Goal: Task Accomplishment & Management: Use online tool/utility

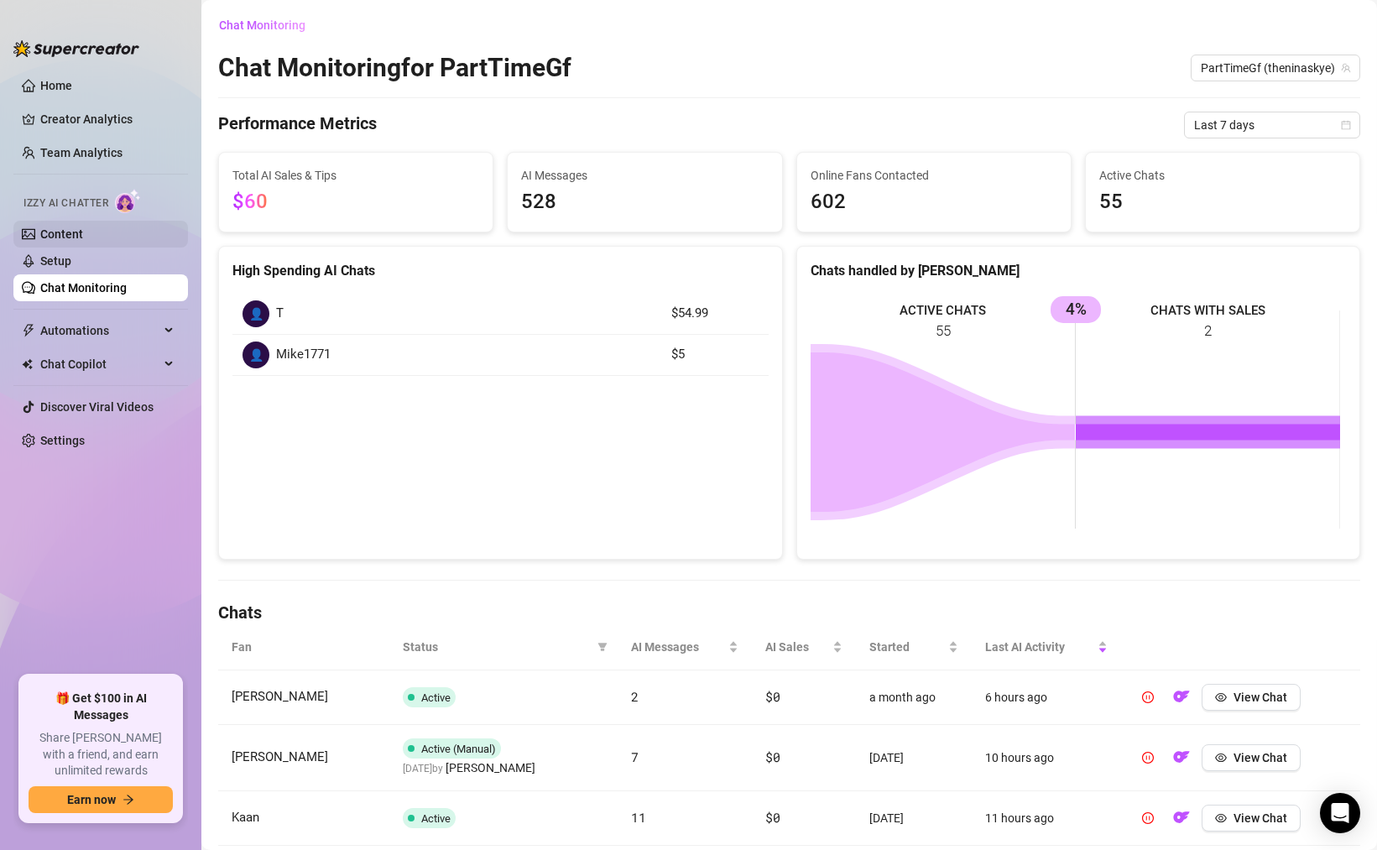
click at [78, 241] on link "Content" at bounding box center [61, 233] width 43 height 13
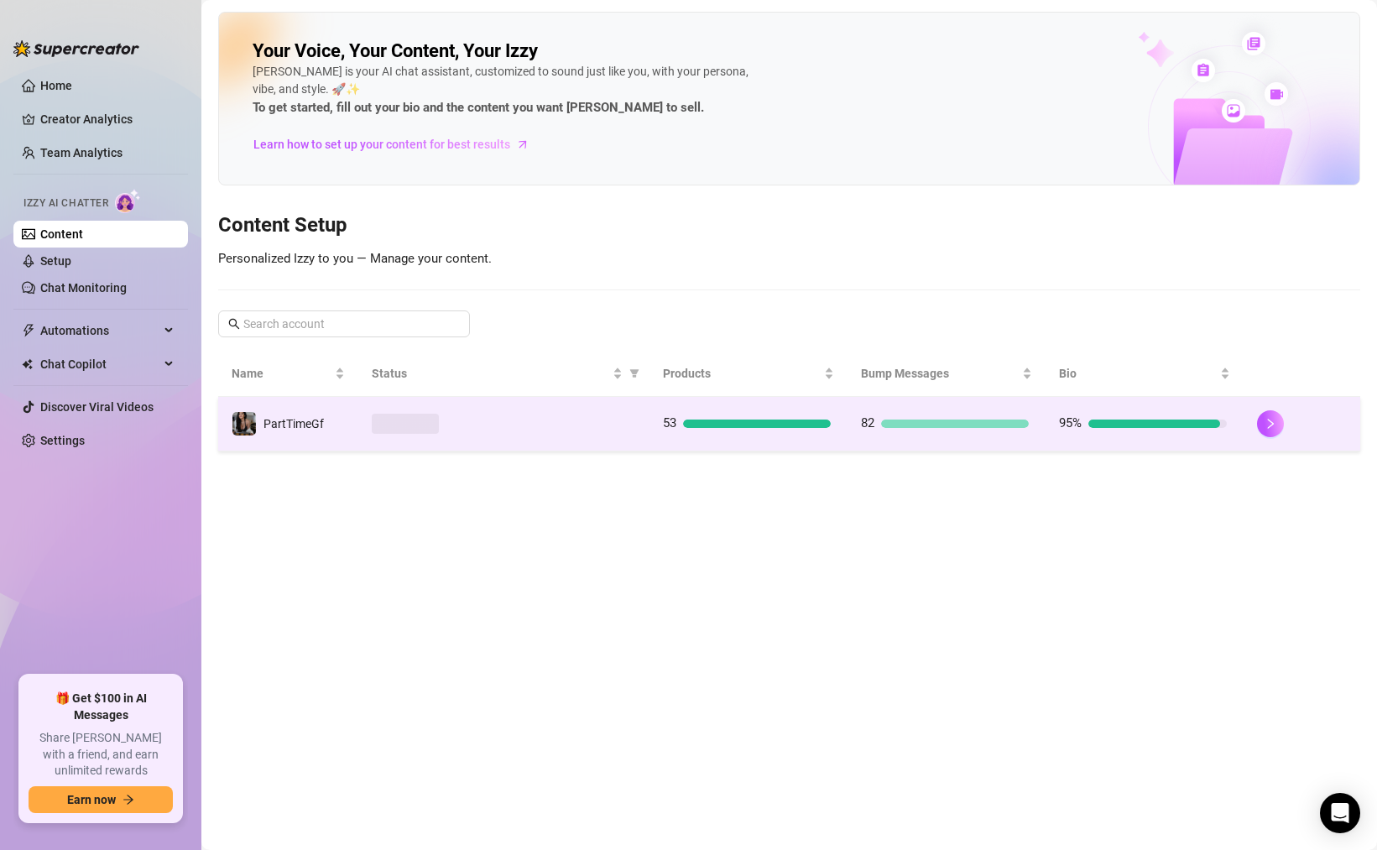
click at [538, 410] on td at bounding box center [503, 424] width 291 height 55
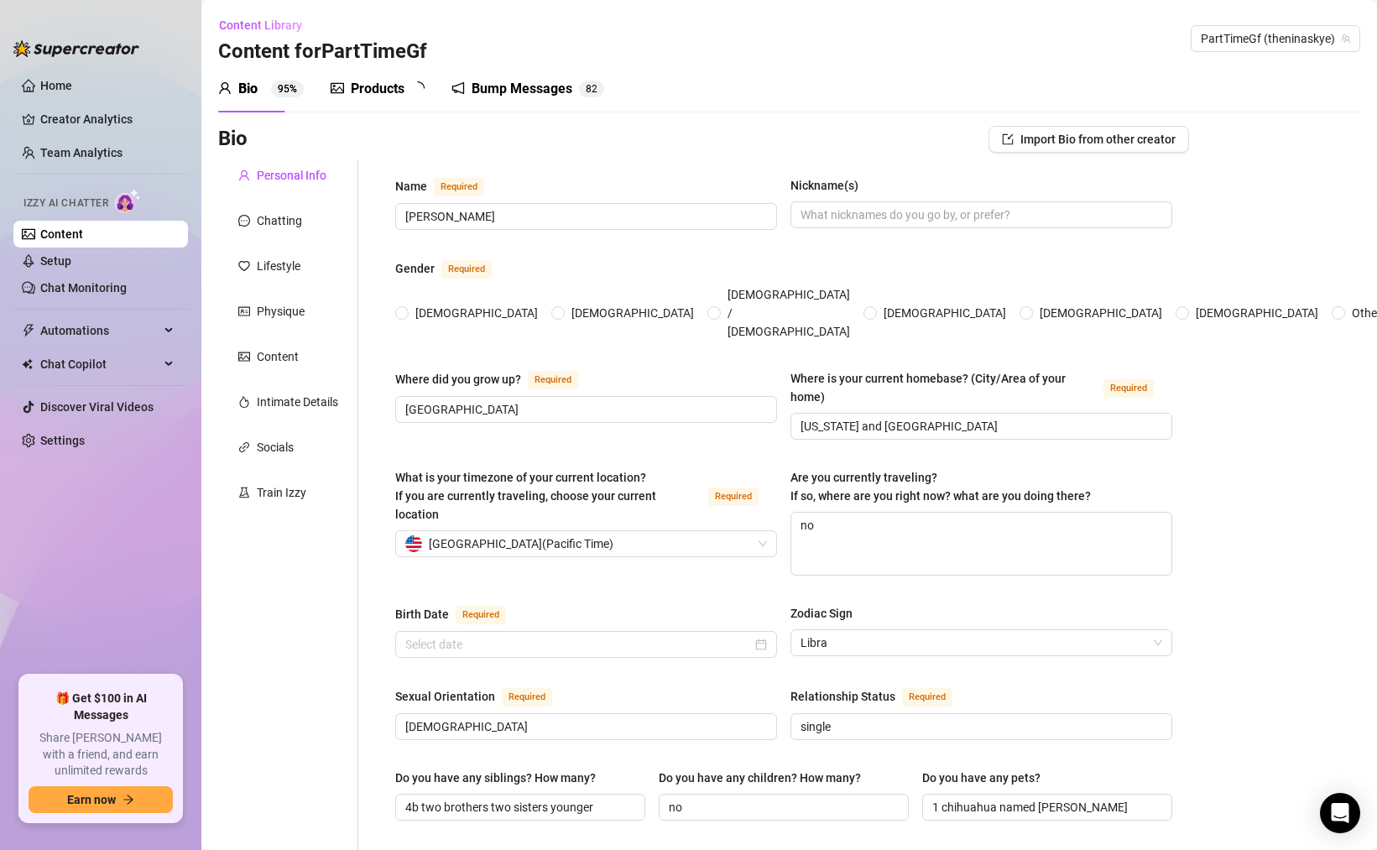
radio input "true"
type input "October 19th, 1999"
click at [295, 436] on div "Socials" at bounding box center [288, 447] width 140 height 32
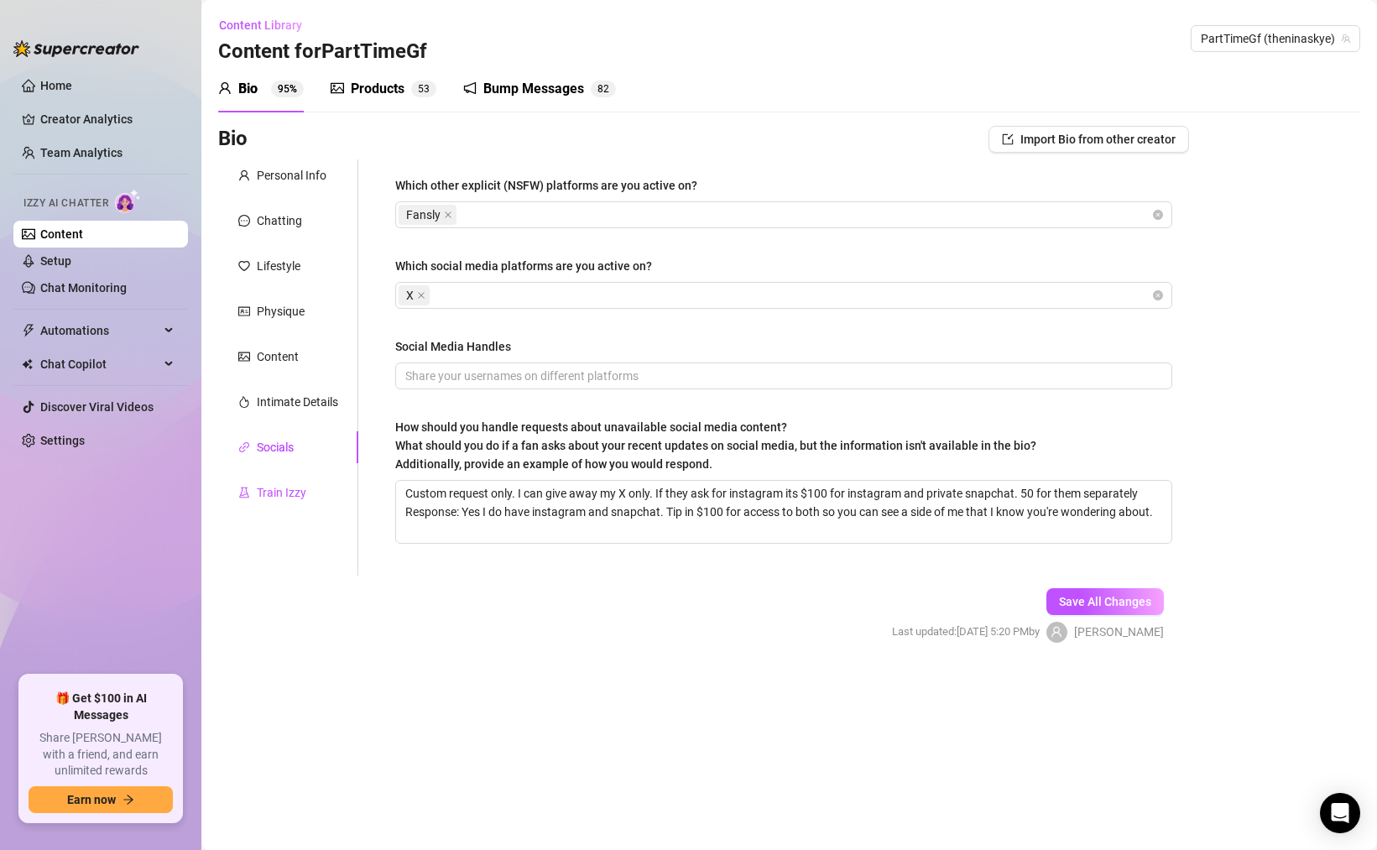
click at [301, 491] on div "Train Izzy" at bounding box center [282, 492] width 50 height 18
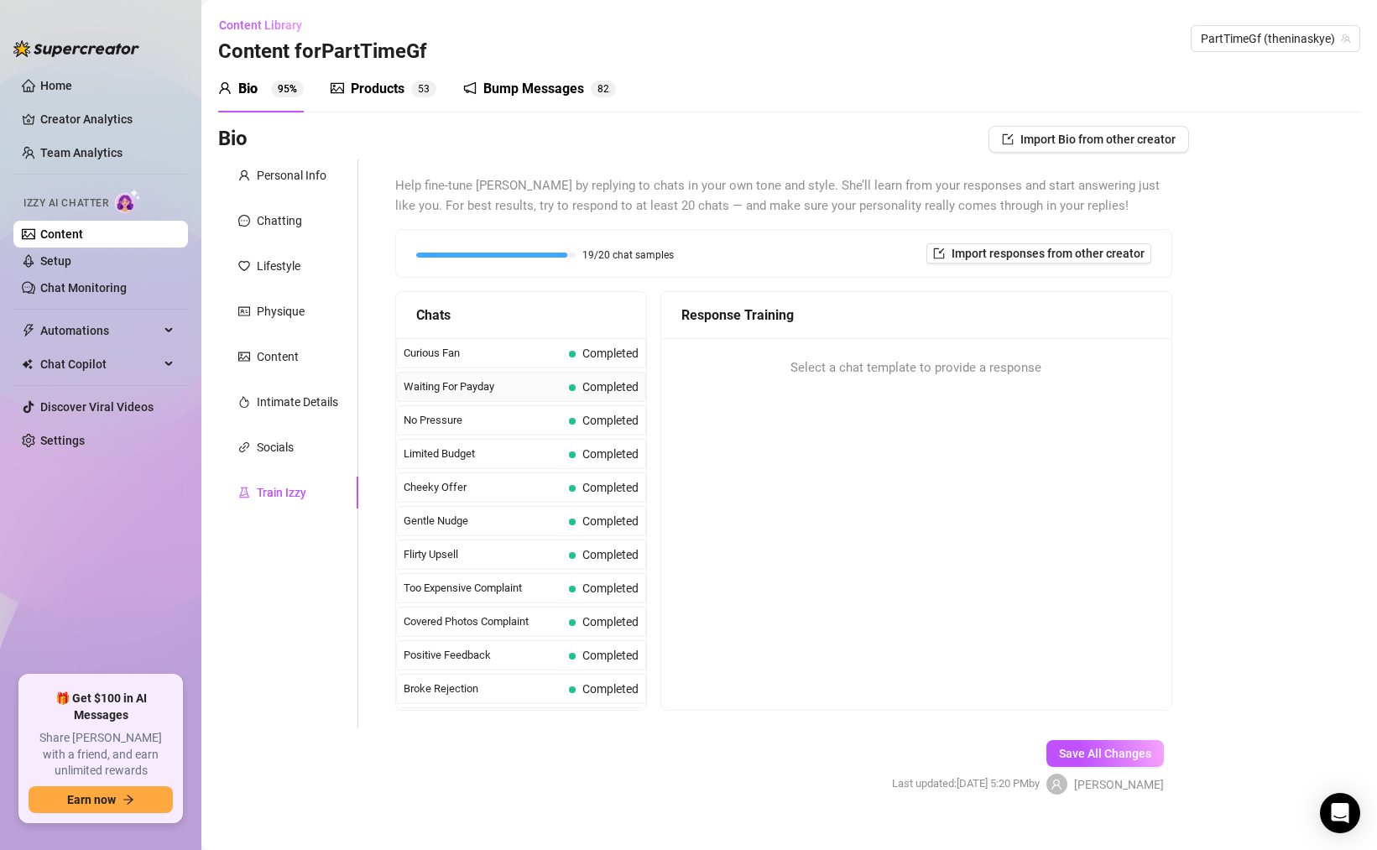
click at [506, 394] on span "Waiting For Payday" at bounding box center [483, 387] width 159 height 17
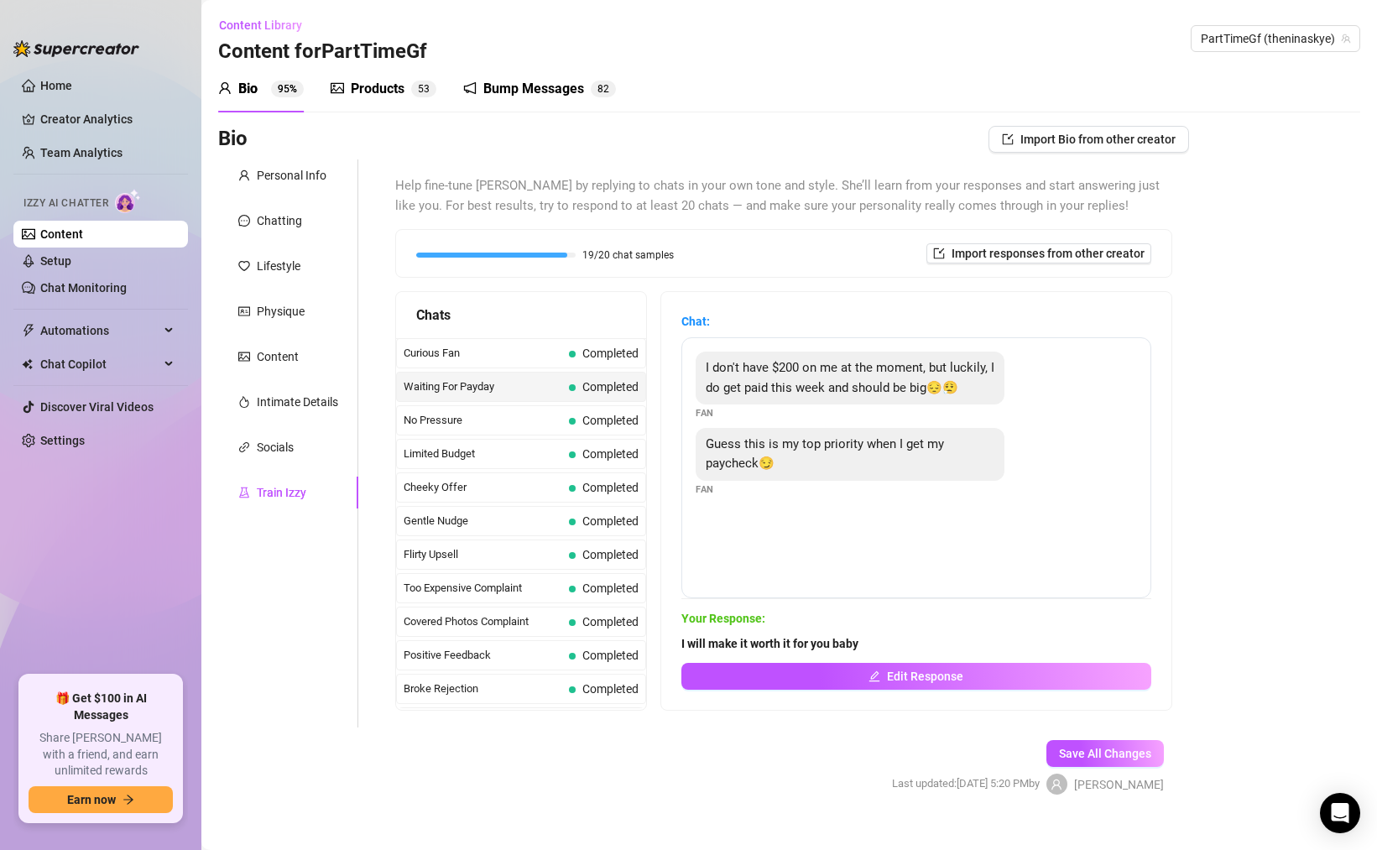
click at [442, 531] on div "Gentle Nudge Completed" at bounding box center [521, 521] width 250 height 30
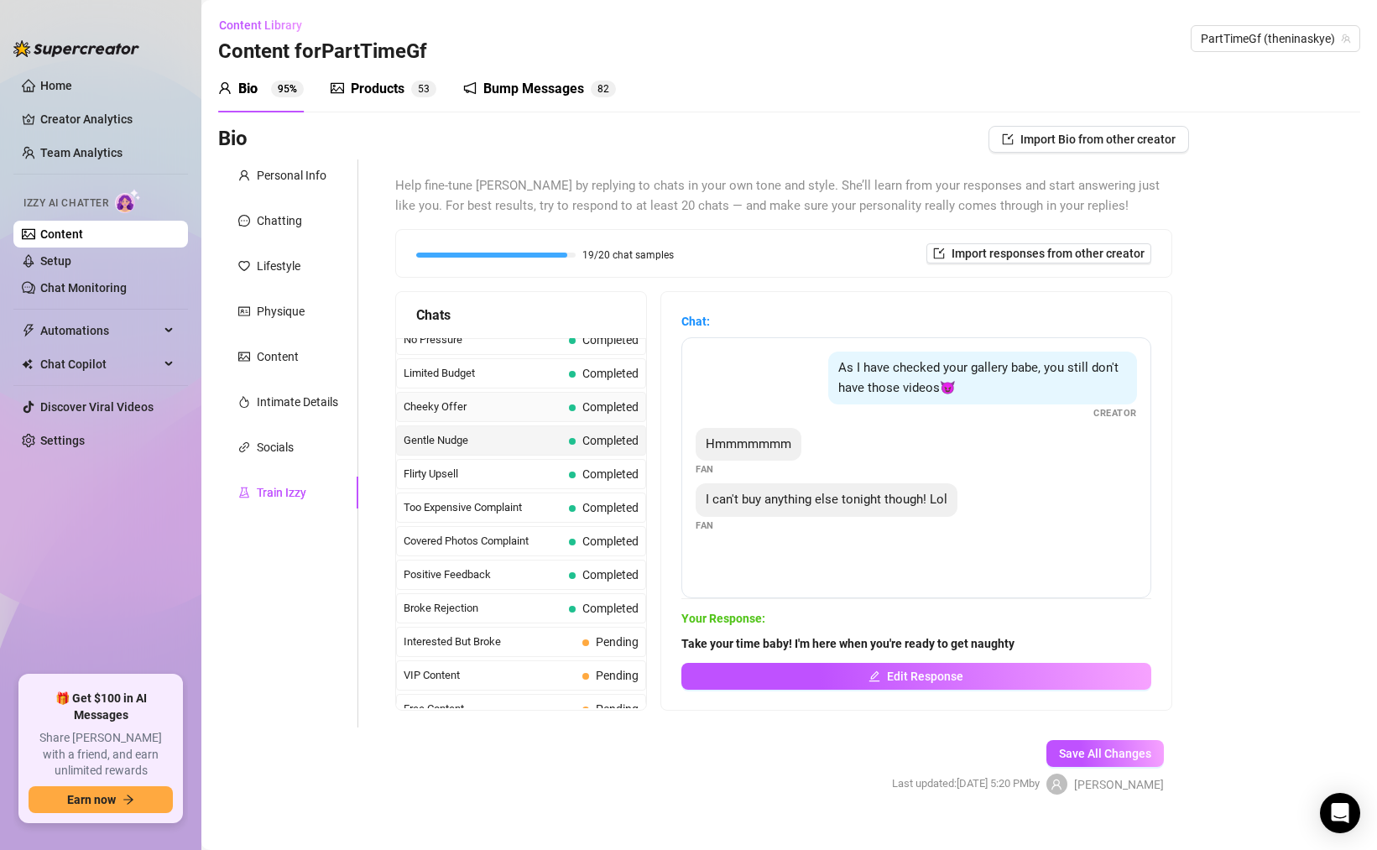
scroll to position [201, 0]
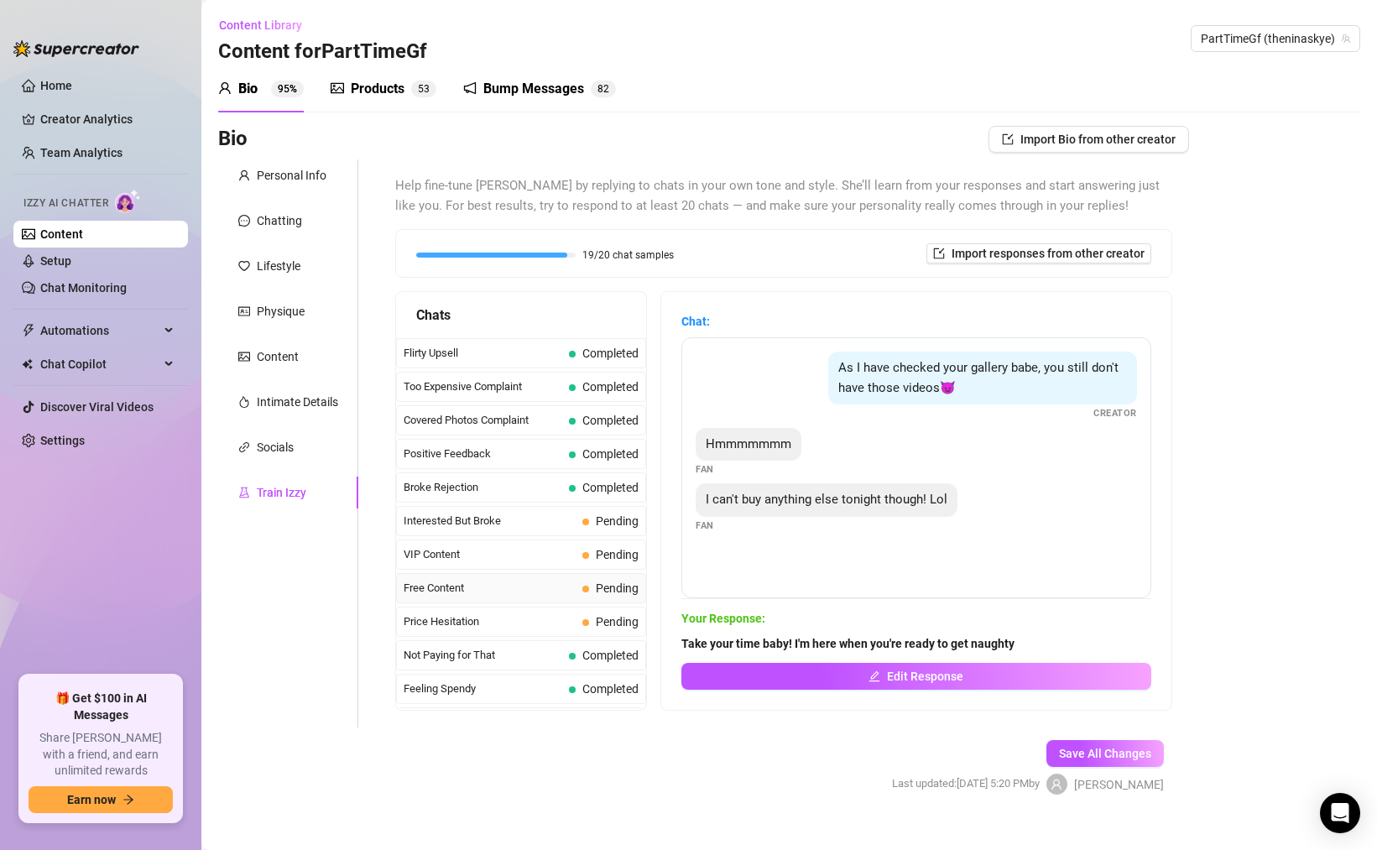
click at [472, 582] on span "Free Content" at bounding box center [490, 588] width 172 height 17
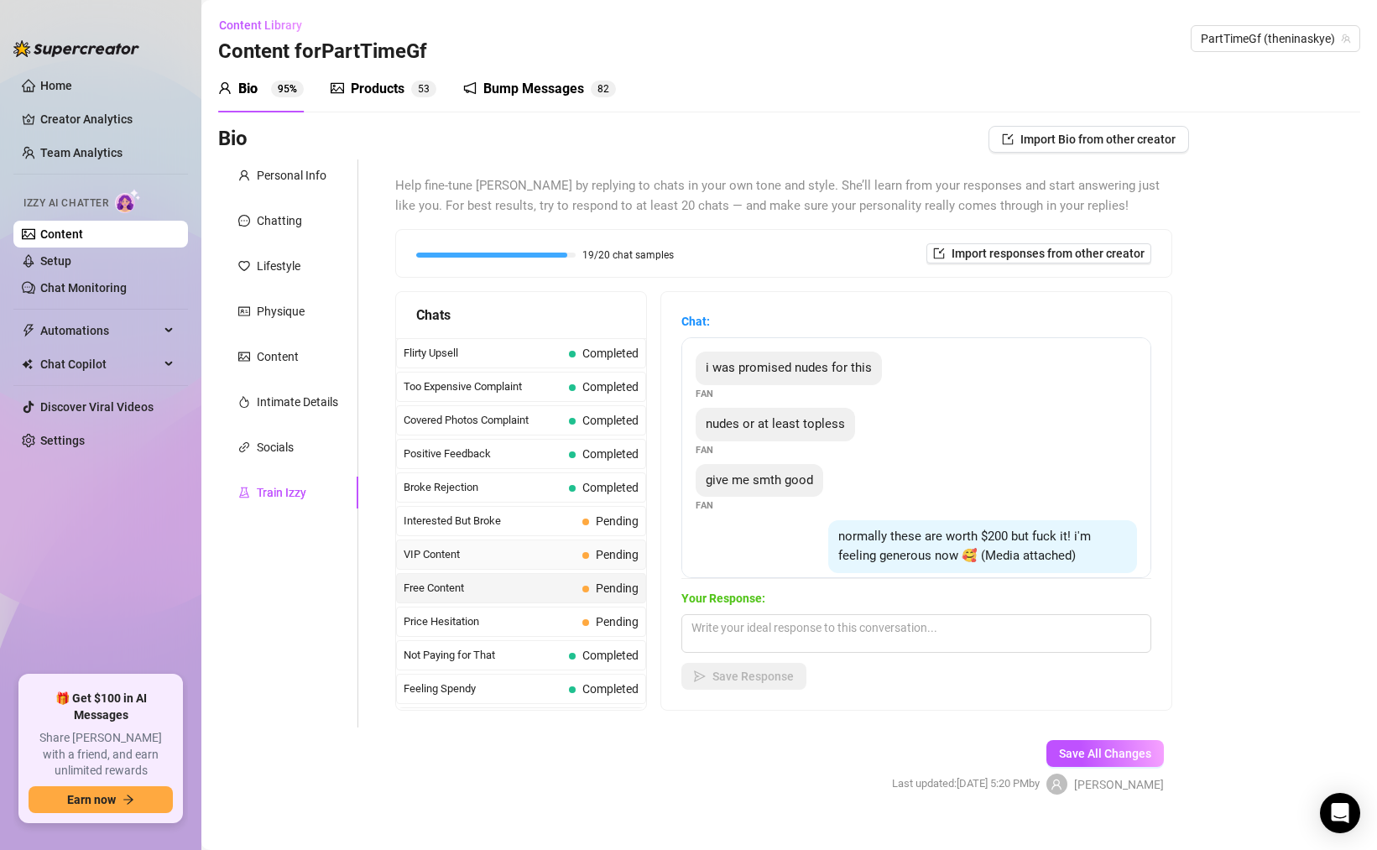
click at [469, 562] on span "VIP Content" at bounding box center [490, 554] width 172 height 17
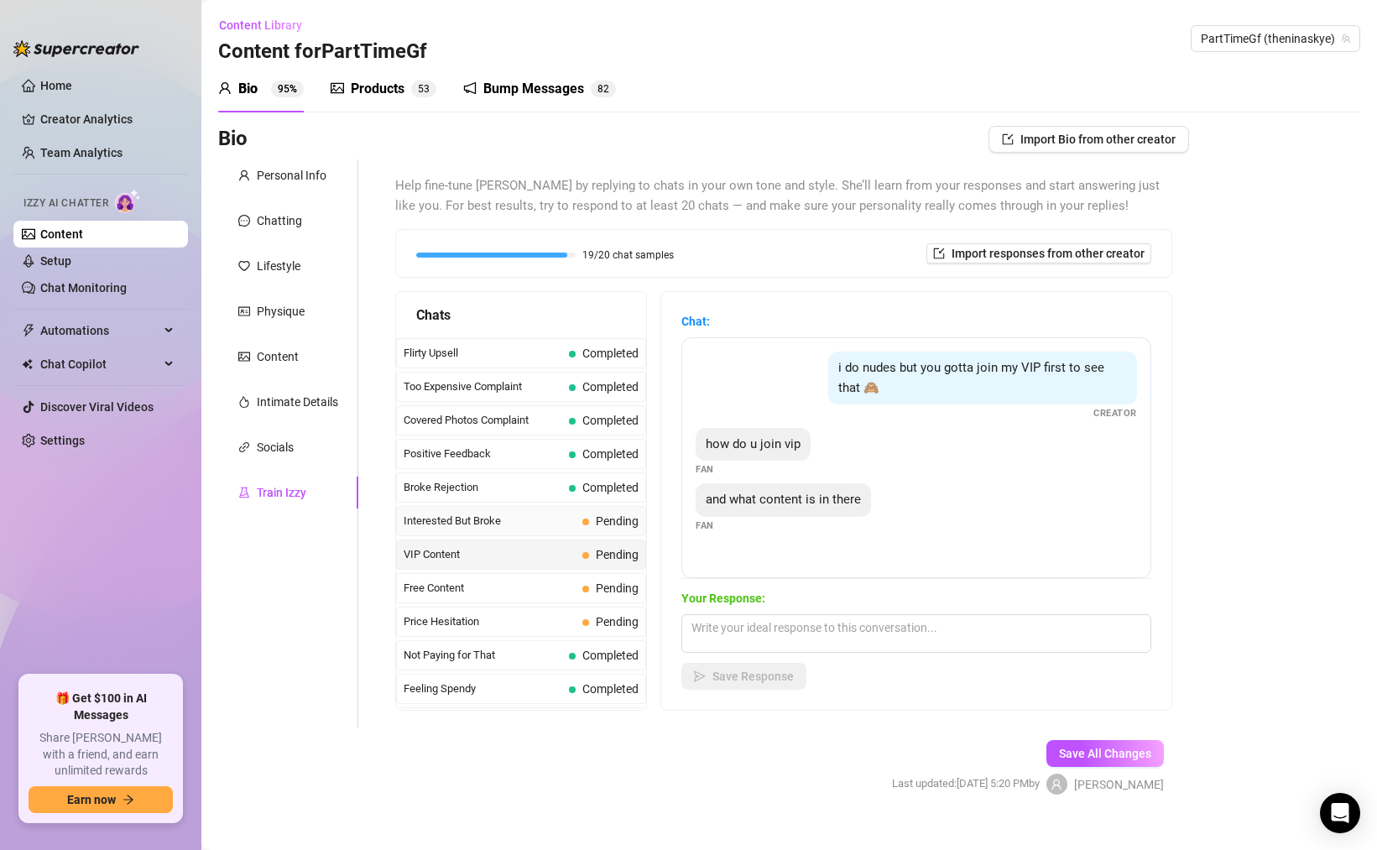
click at [473, 530] on span "Interested But Broke" at bounding box center [490, 521] width 172 height 17
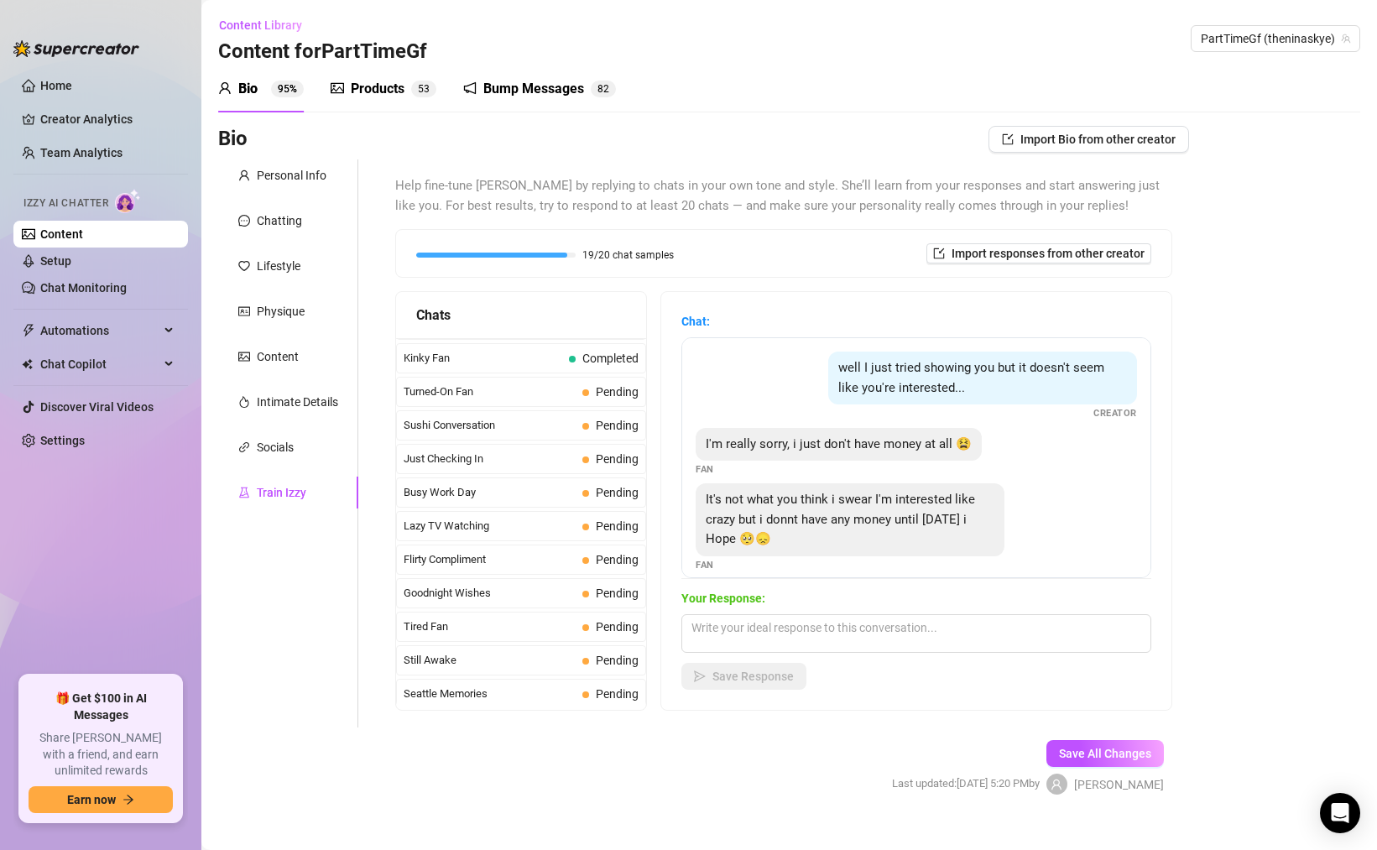
scroll to position [1141, 0]
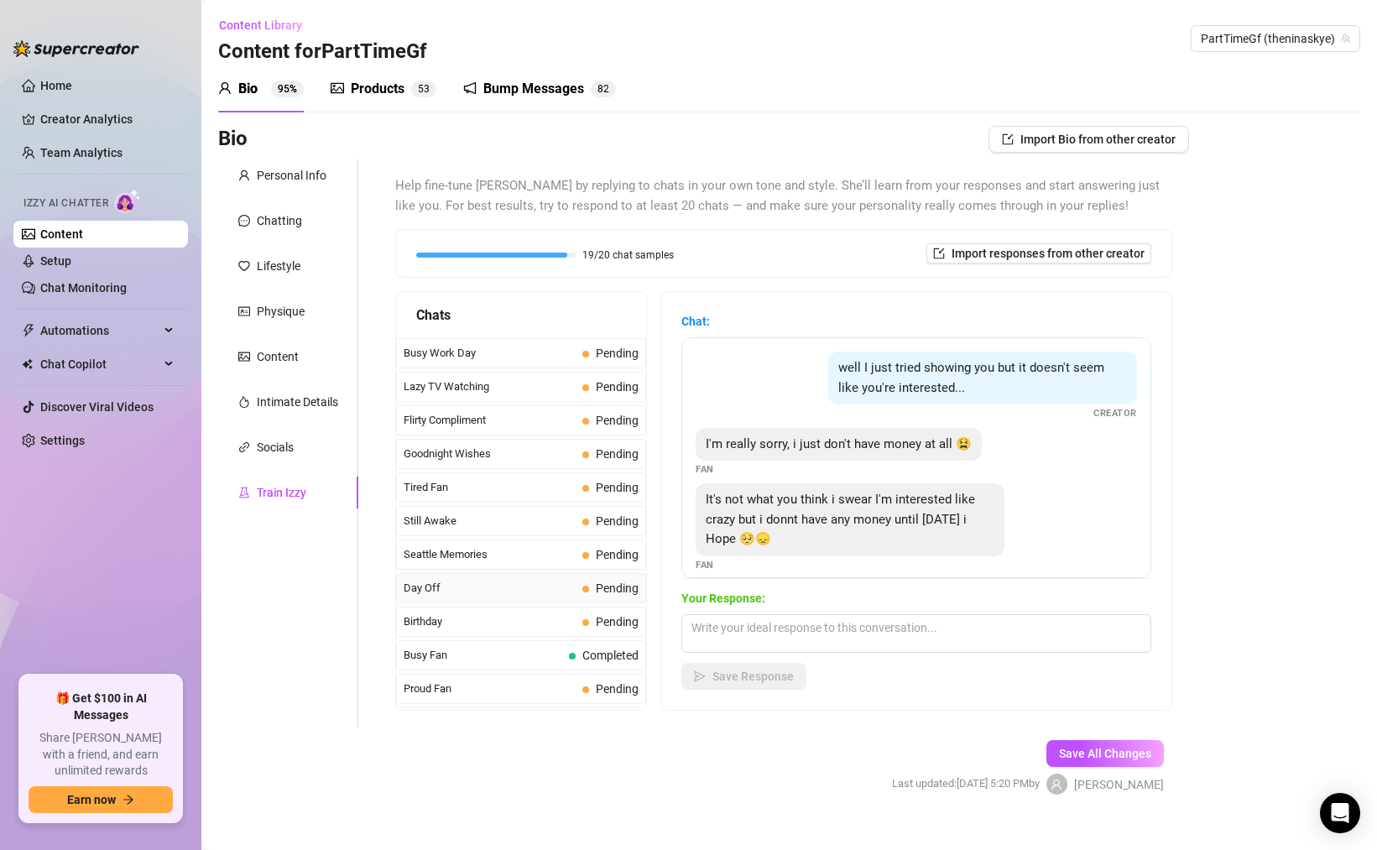
click at [491, 577] on div "Day Off Pending" at bounding box center [521, 588] width 250 height 30
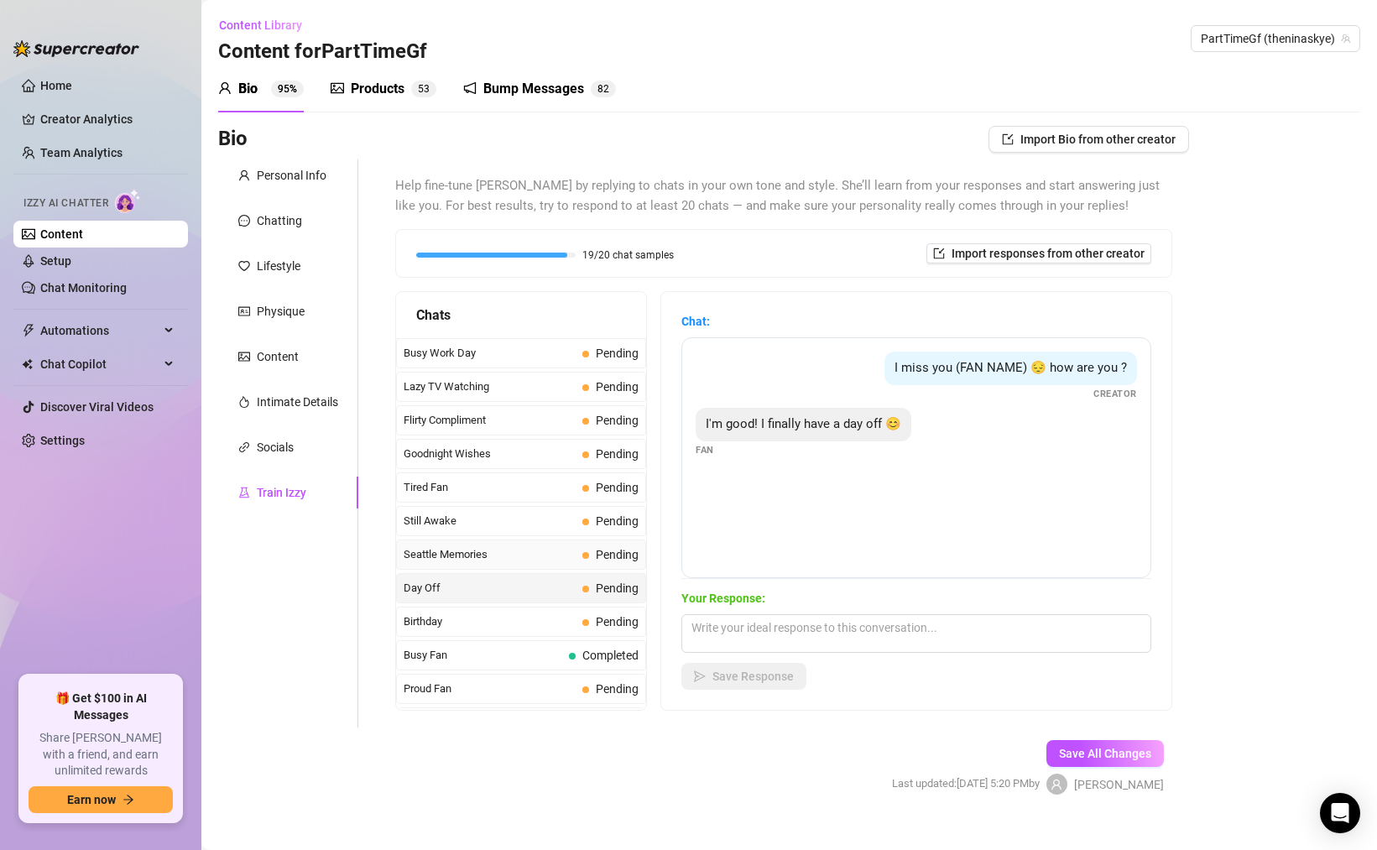
click at [491, 546] on span "Seattle Memories" at bounding box center [490, 554] width 172 height 17
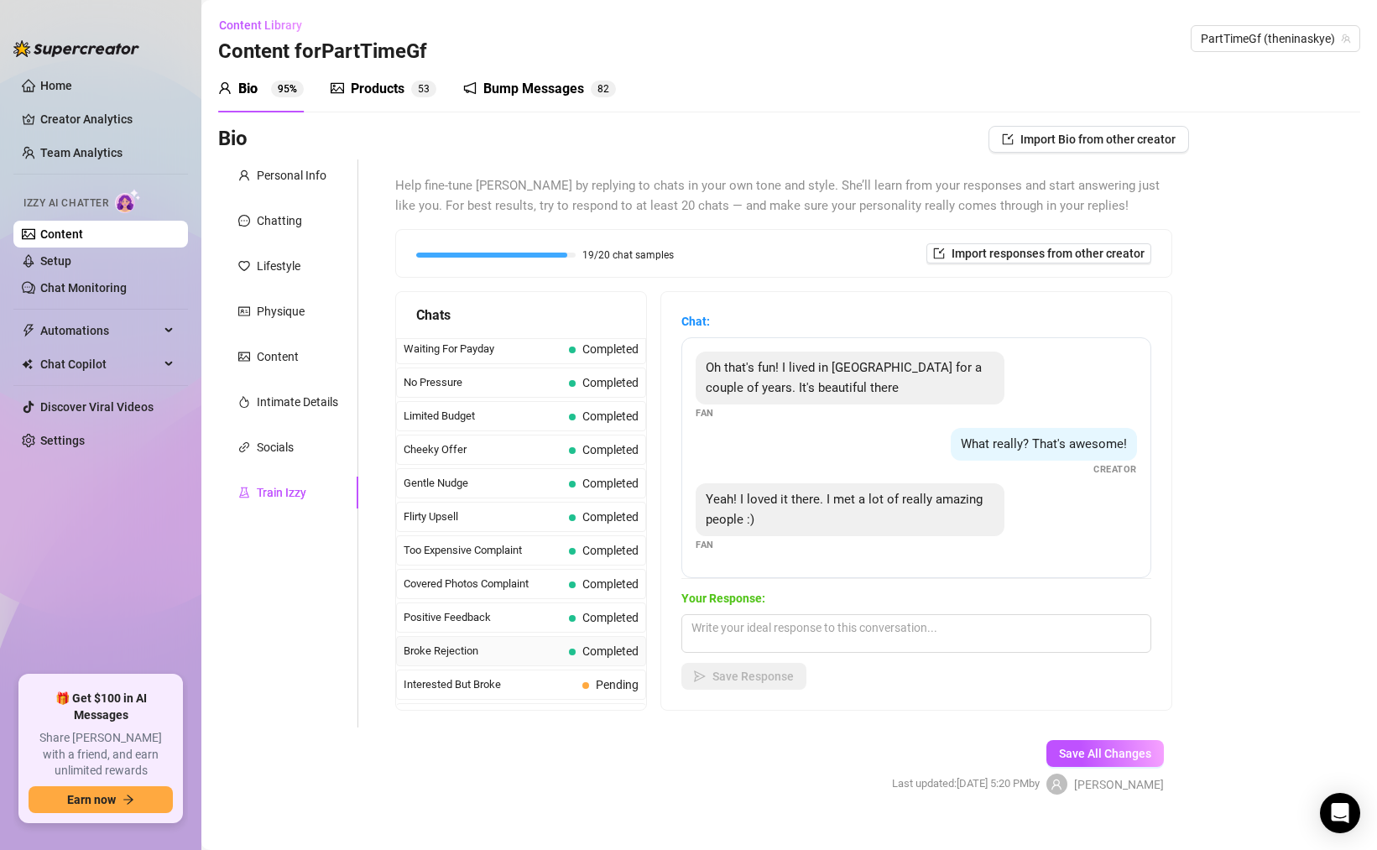
scroll to position [0, 0]
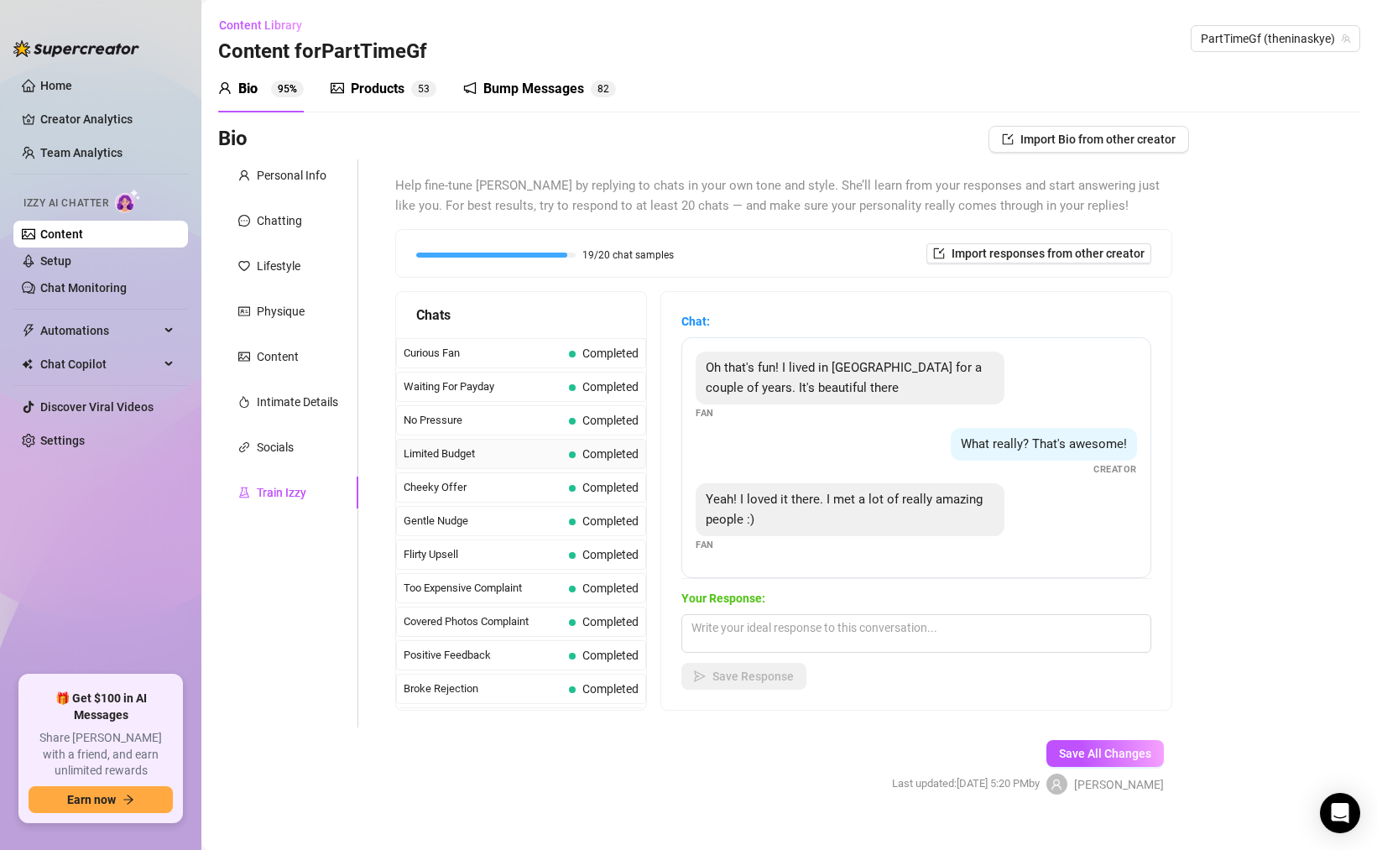
click at [535, 449] on span "Limited Budget" at bounding box center [483, 454] width 159 height 17
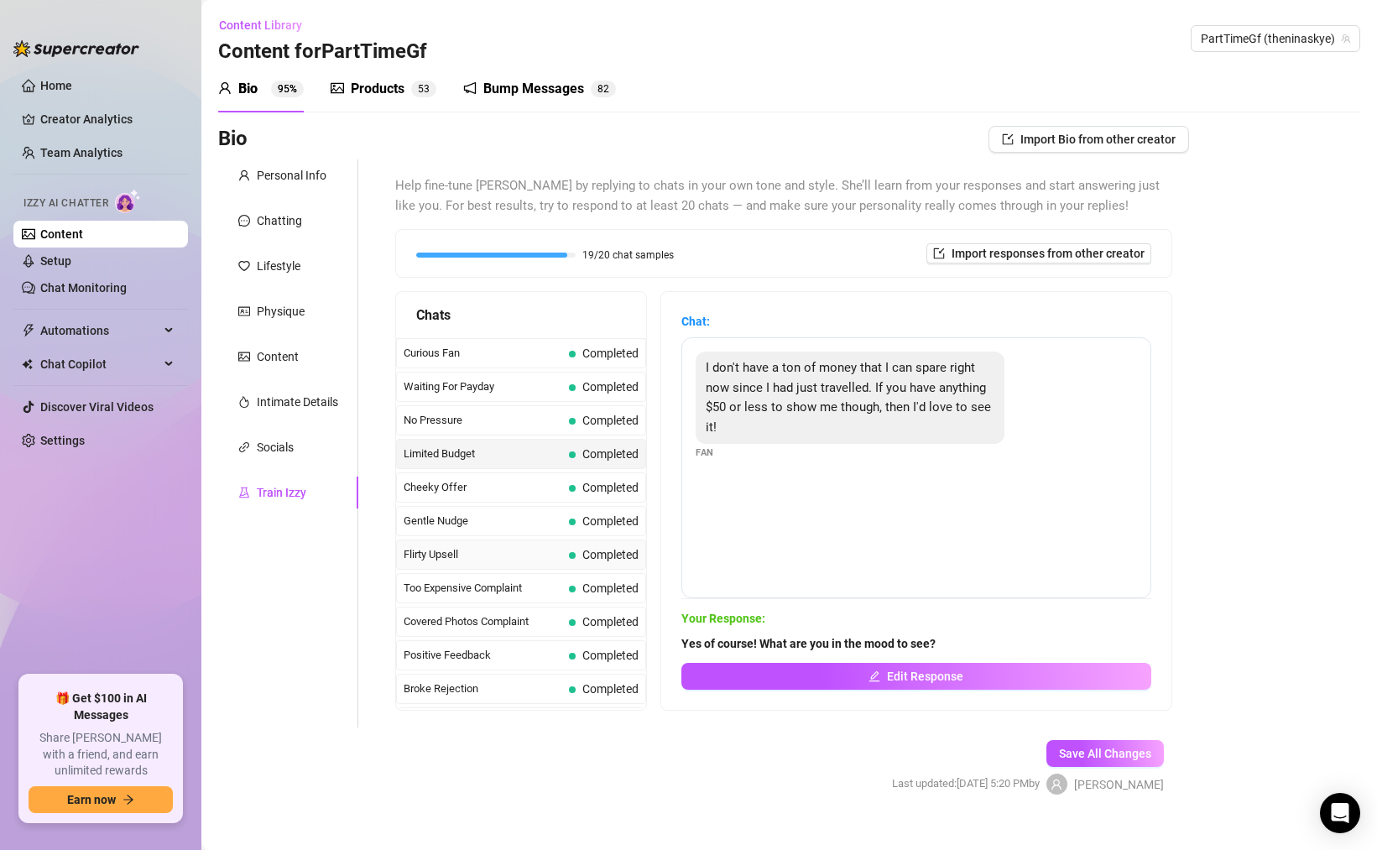
click at [529, 551] on span "Flirty Upsell" at bounding box center [483, 554] width 159 height 17
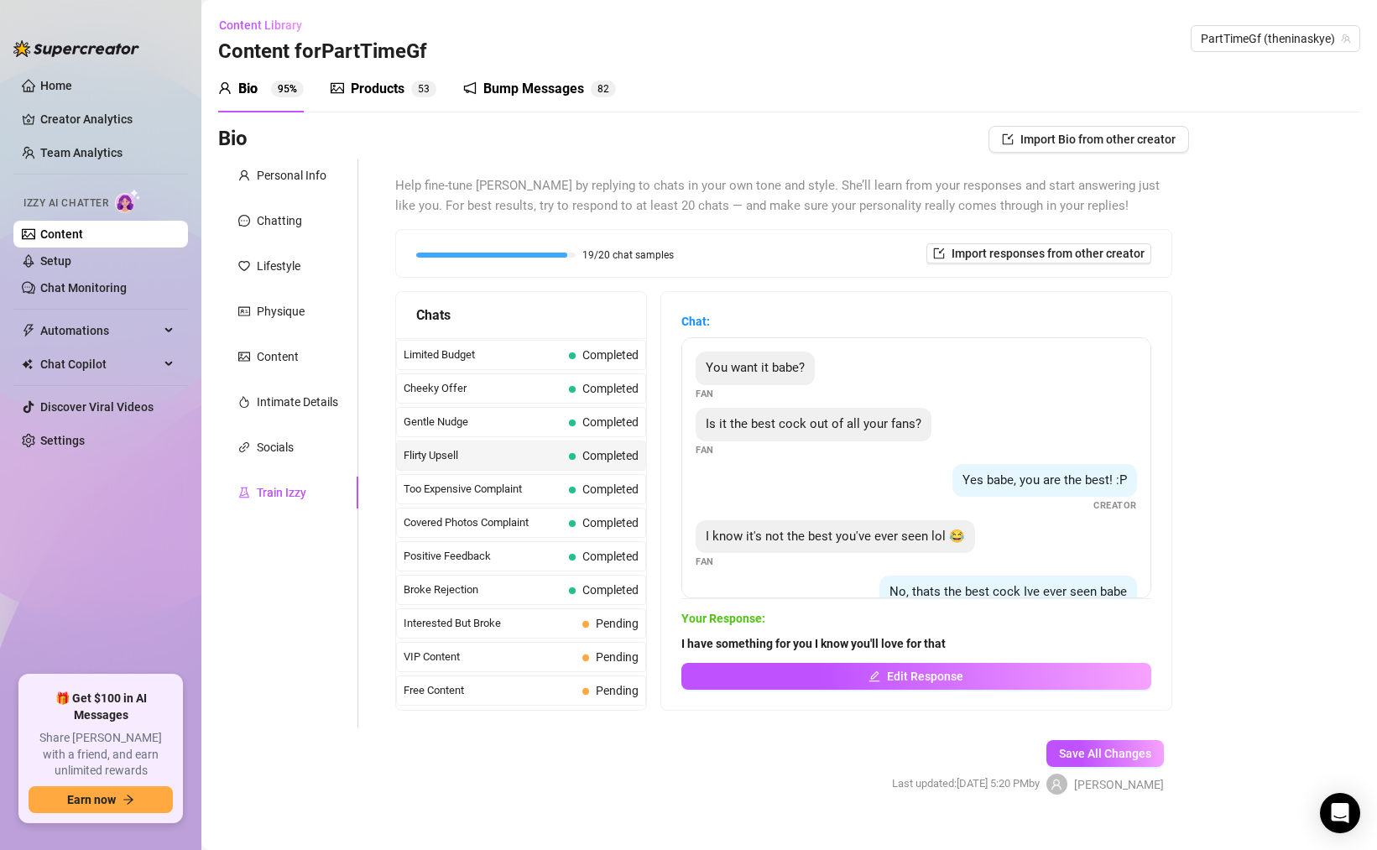
scroll to position [101, 0]
click at [528, 551] on span "Positive Feedback" at bounding box center [483, 554] width 159 height 17
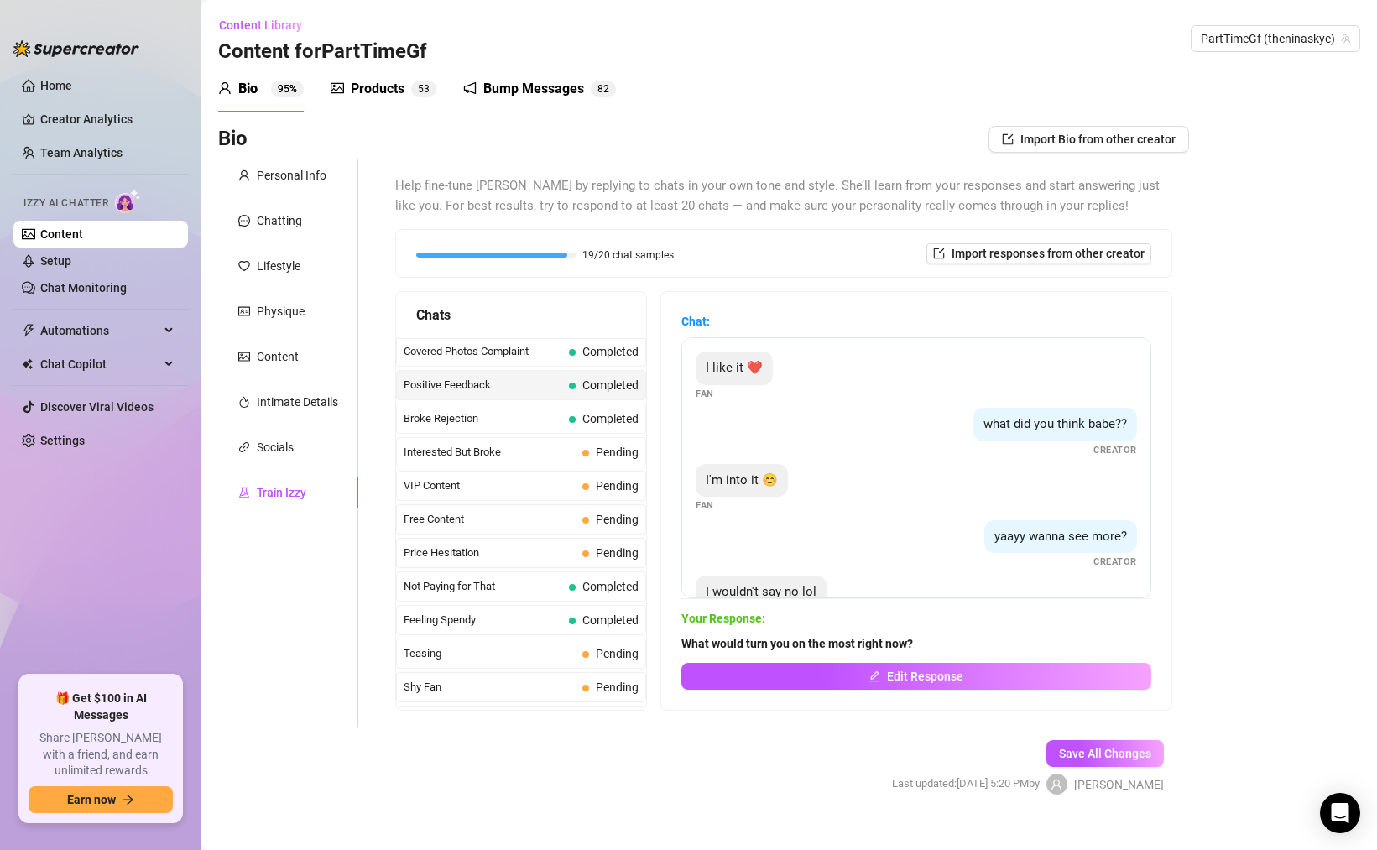
scroll to position [0, 0]
click at [83, 241] on link "Content" at bounding box center [61, 233] width 43 height 13
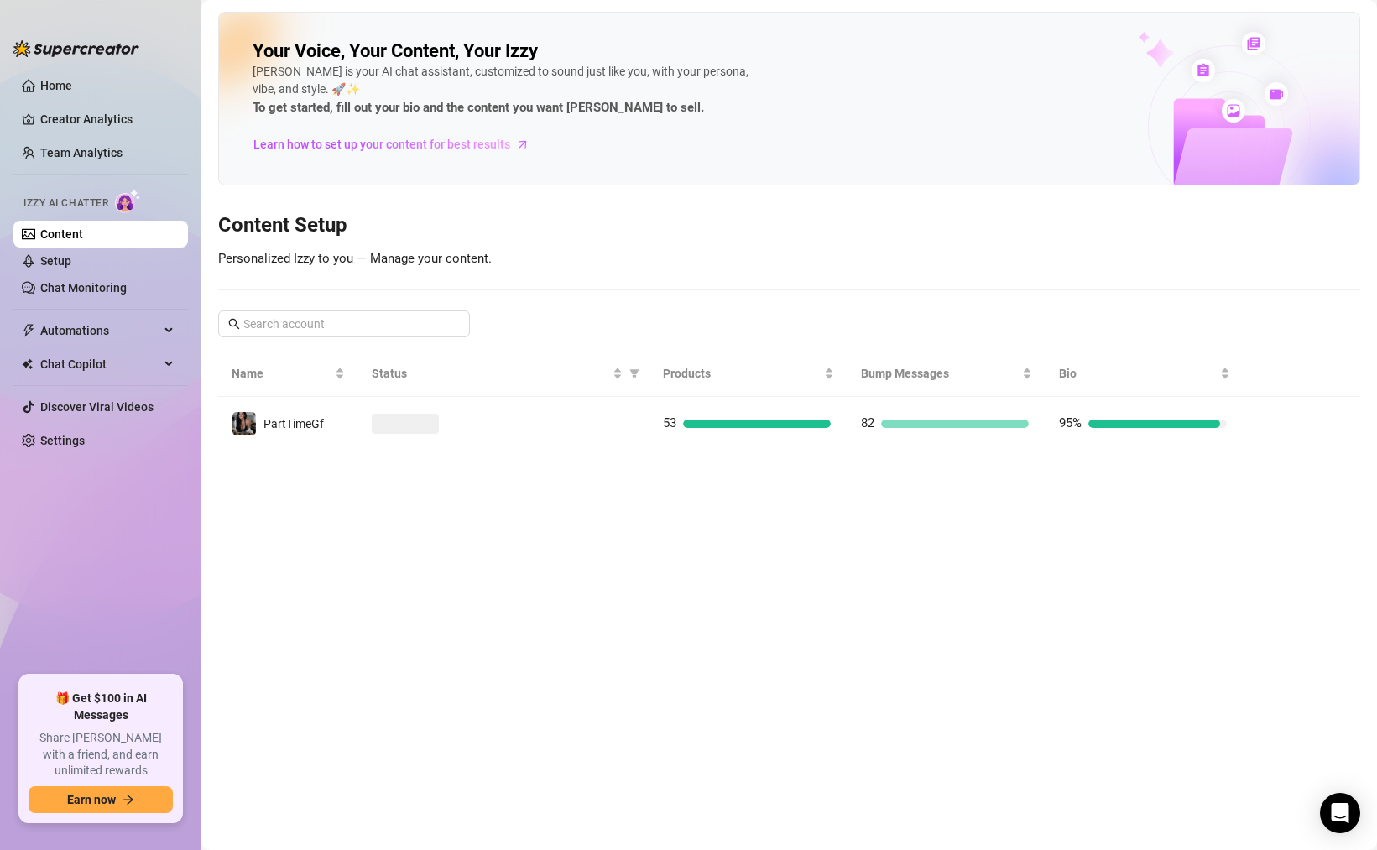
click at [83, 238] on link "Content" at bounding box center [61, 233] width 43 height 13
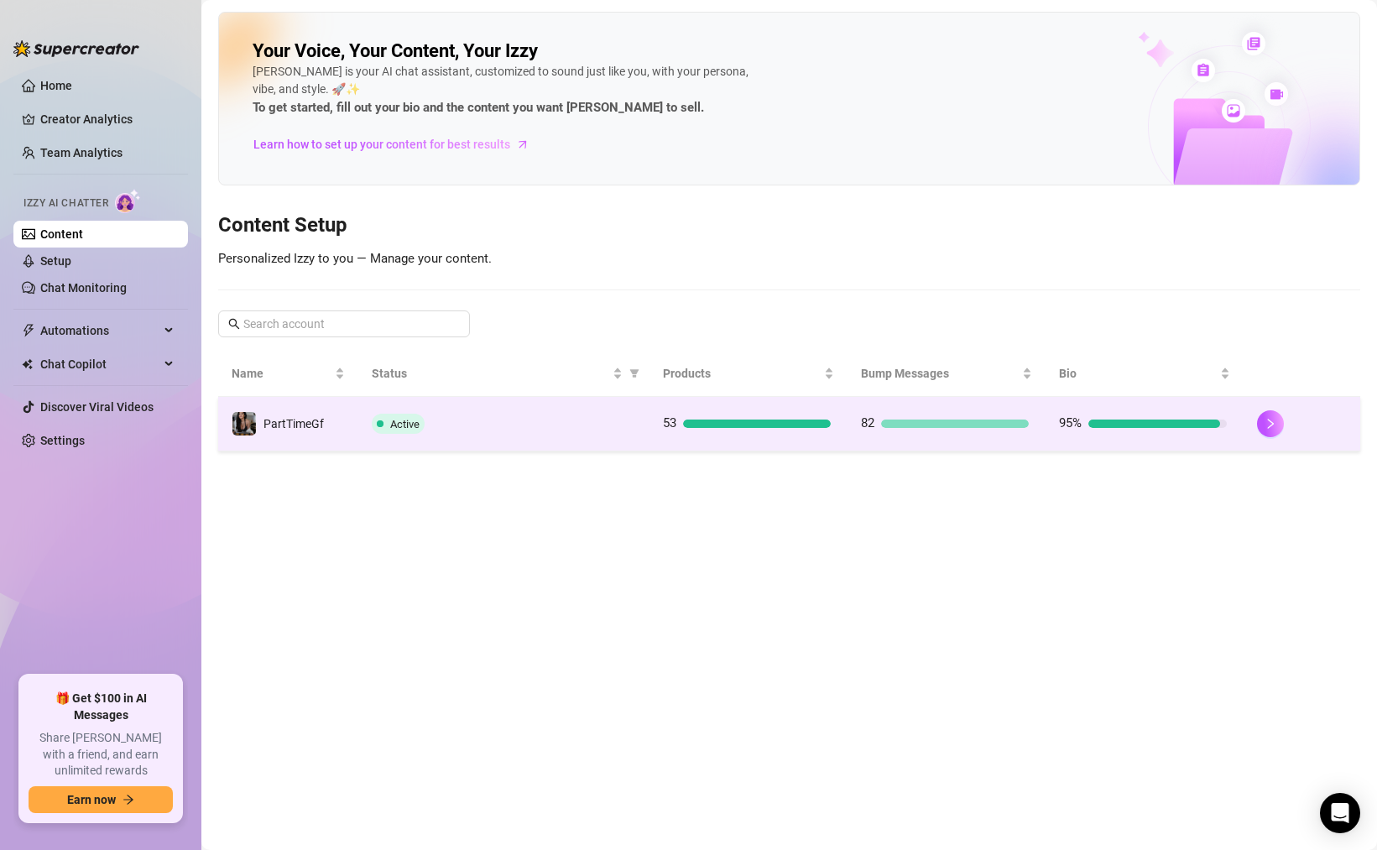
click at [529, 425] on div "Active" at bounding box center [504, 424] width 264 height 20
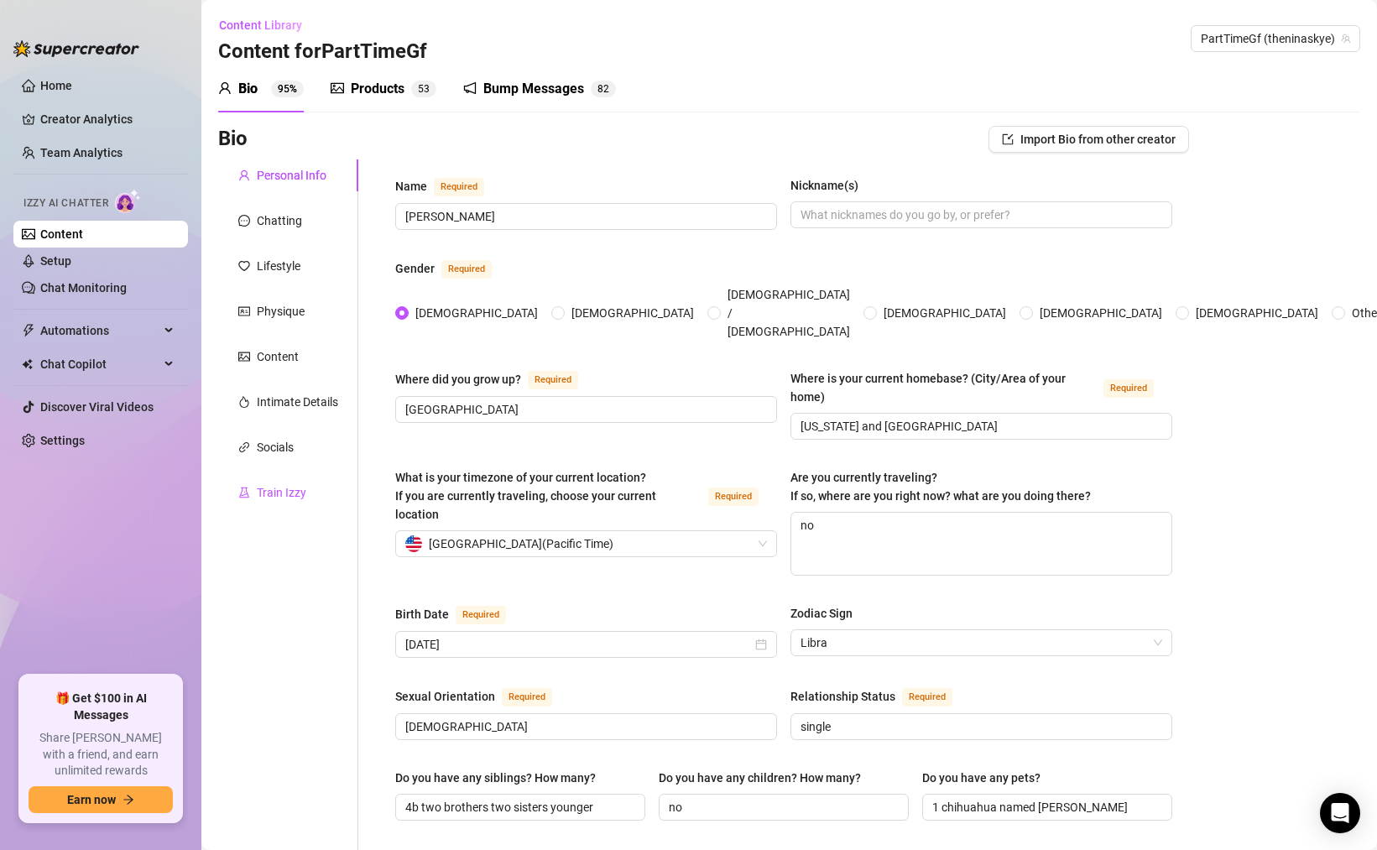
click at [290, 500] on div "Train Izzy" at bounding box center [282, 492] width 50 height 18
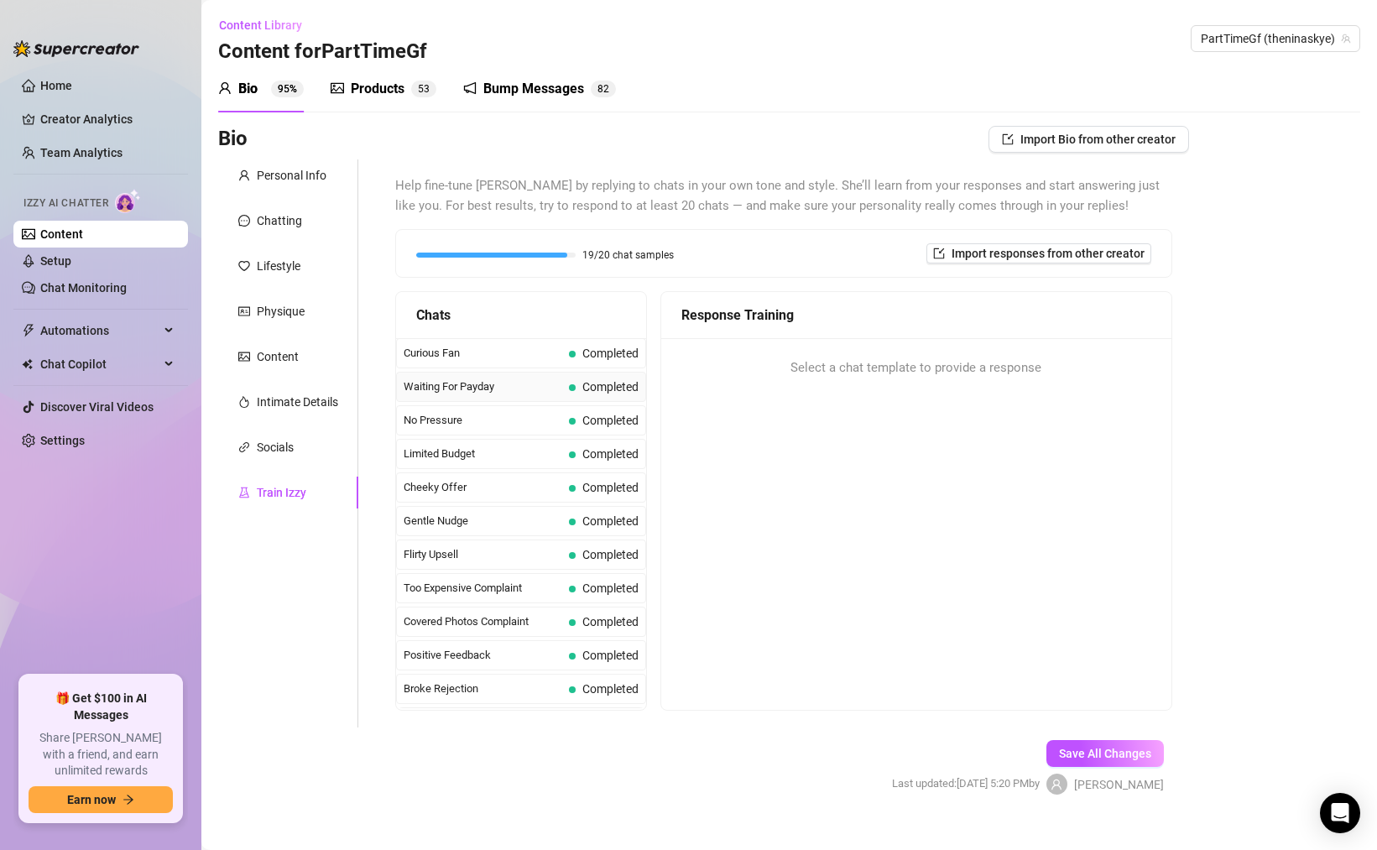
click at [546, 396] on div "Waiting For Payday Completed" at bounding box center [521, 387] width 250 height 30
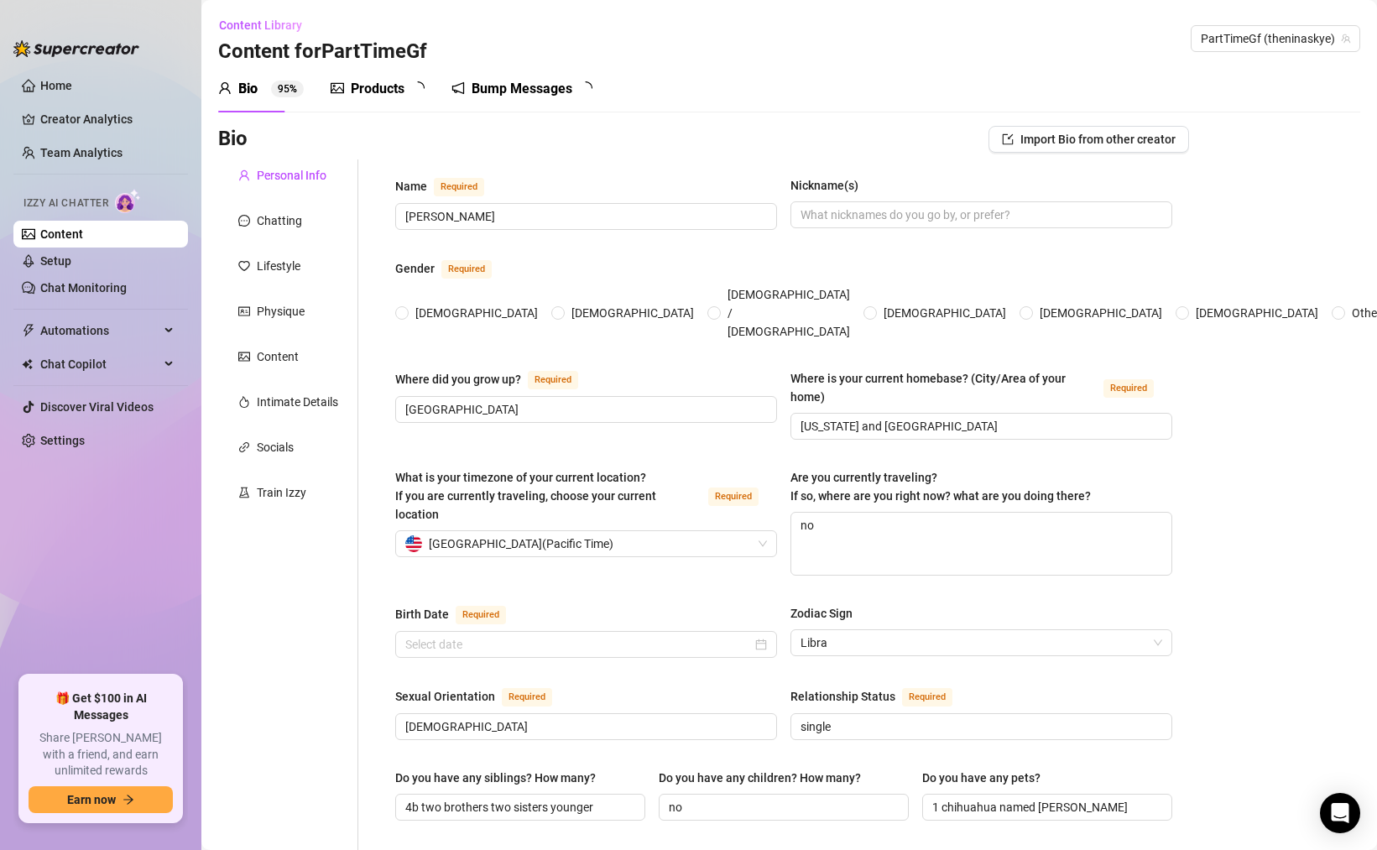
radio input "true"
type input "[DATE]"
click at [289, 489] on div "Train Izzy" at bounding box center [282, 492] width 50 height 18
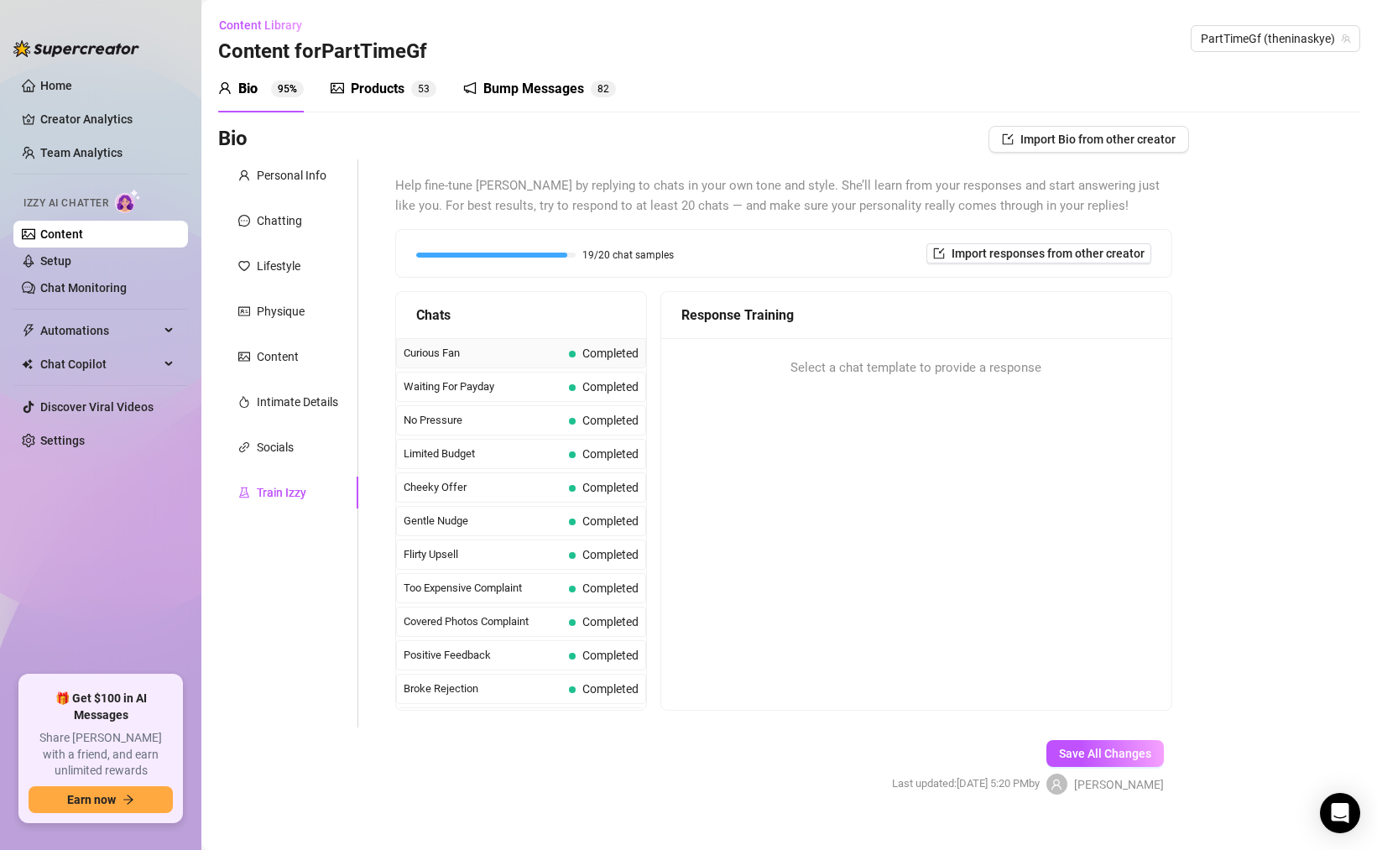
click at [478, 341] on div "Curious Fan Completed" at bounding box center [521, 353] width 250 height 30
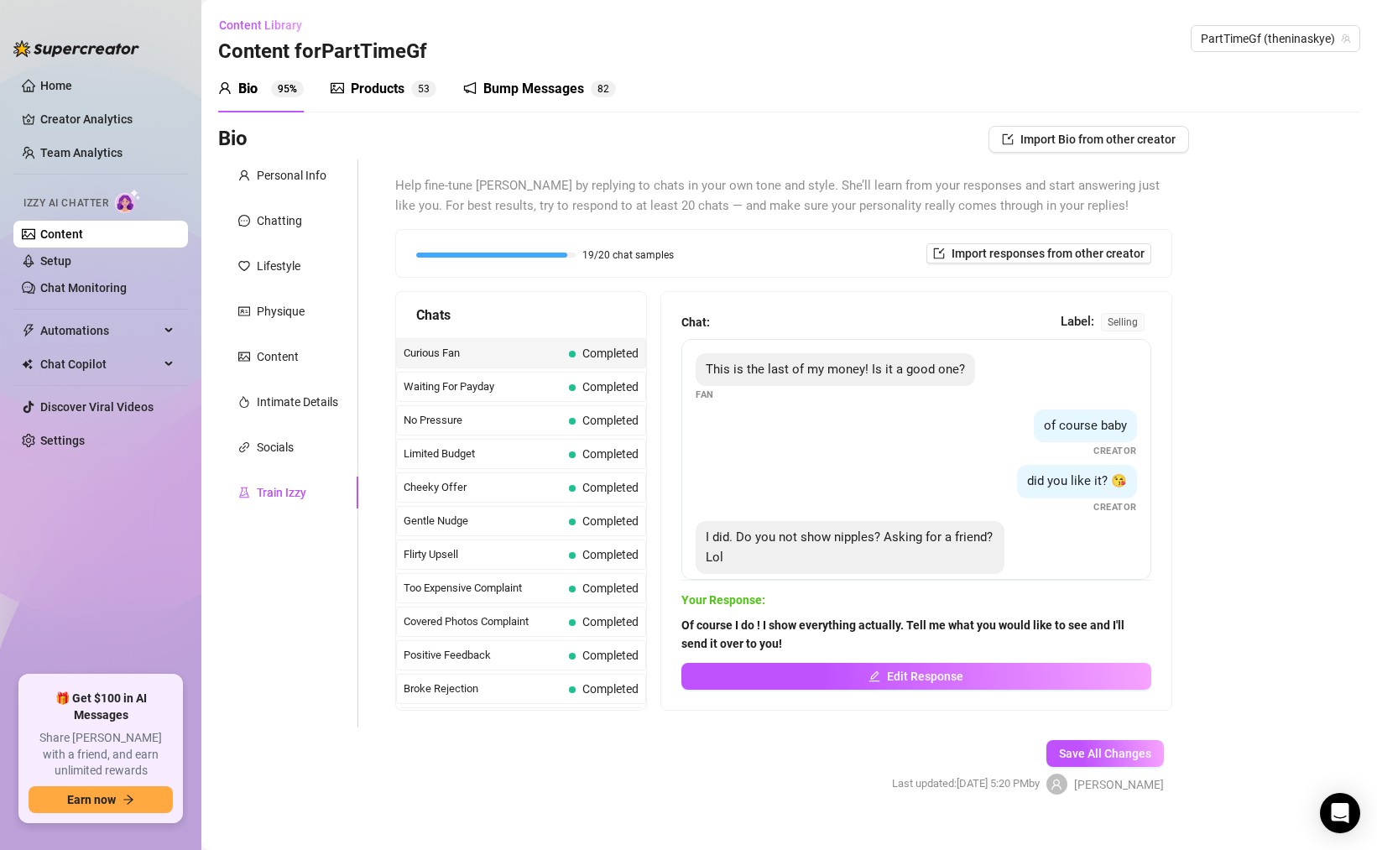
click at [1102, 326] on span "selling" at bounding box center [1123, 322] width 44 height 18
click at [1011, 326] on div "Chat: Label: selling" at bounding box center [917, 322] width 470 height 20
click at [530, 513] on span "Gentle Nudge" at bounding box center [483, 521] width 159 height 17
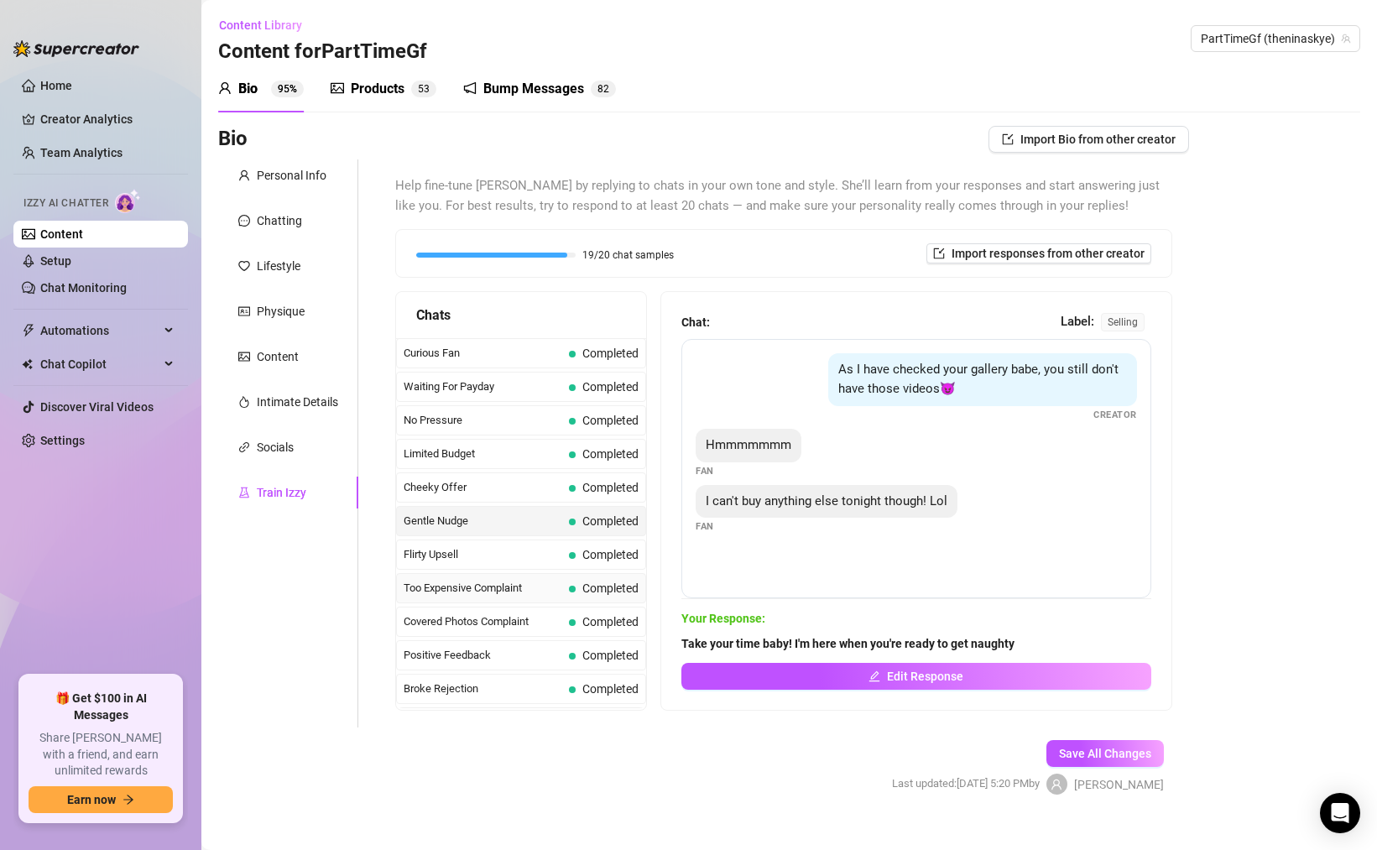
click at [533, 600] on div "Too Expensive Complaint Completed" at bounding box center [521, 588] width 250 height 30
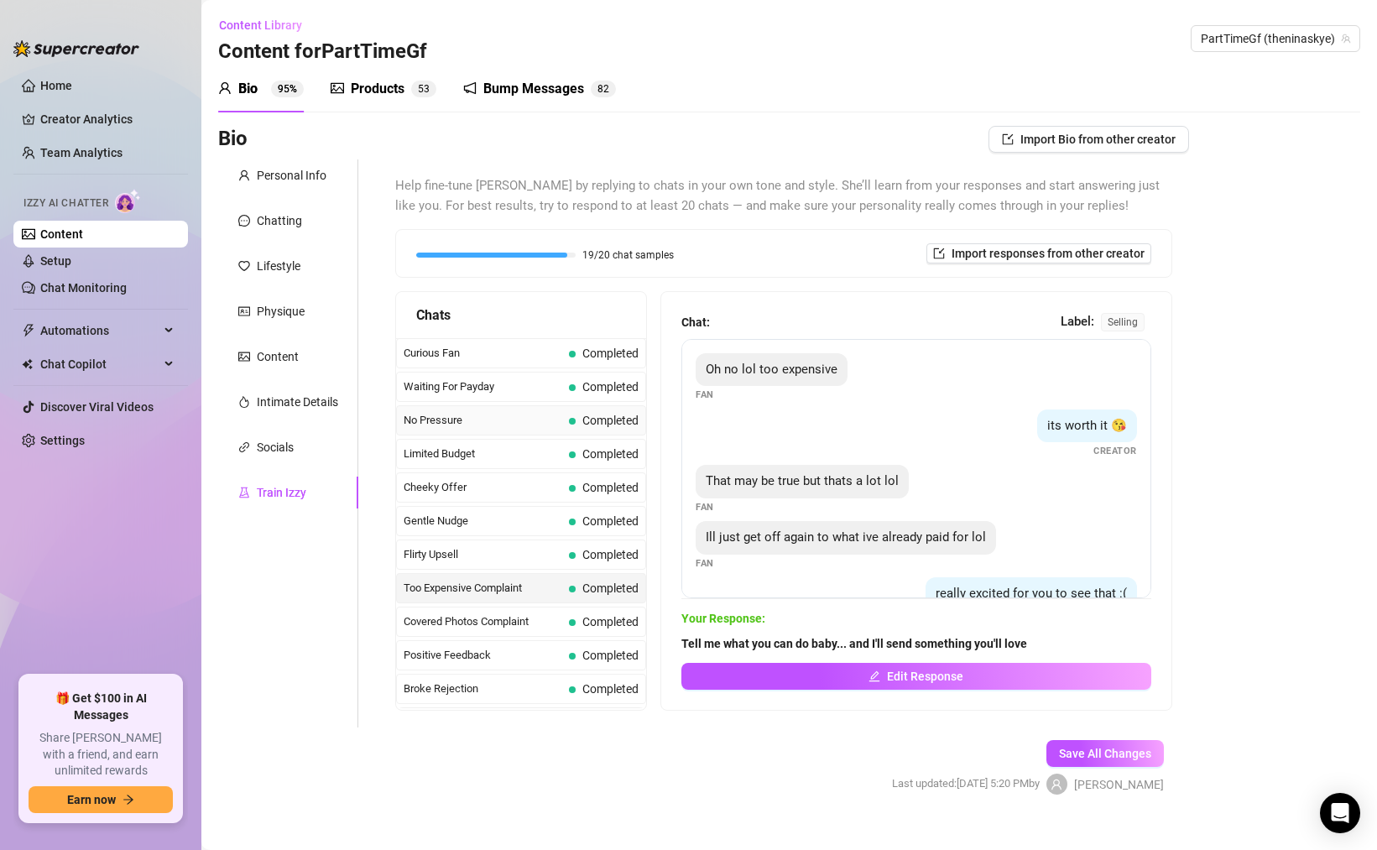
click at [583, 414] on span "Completed" at bounding box center [610, 420] width 56 height 13
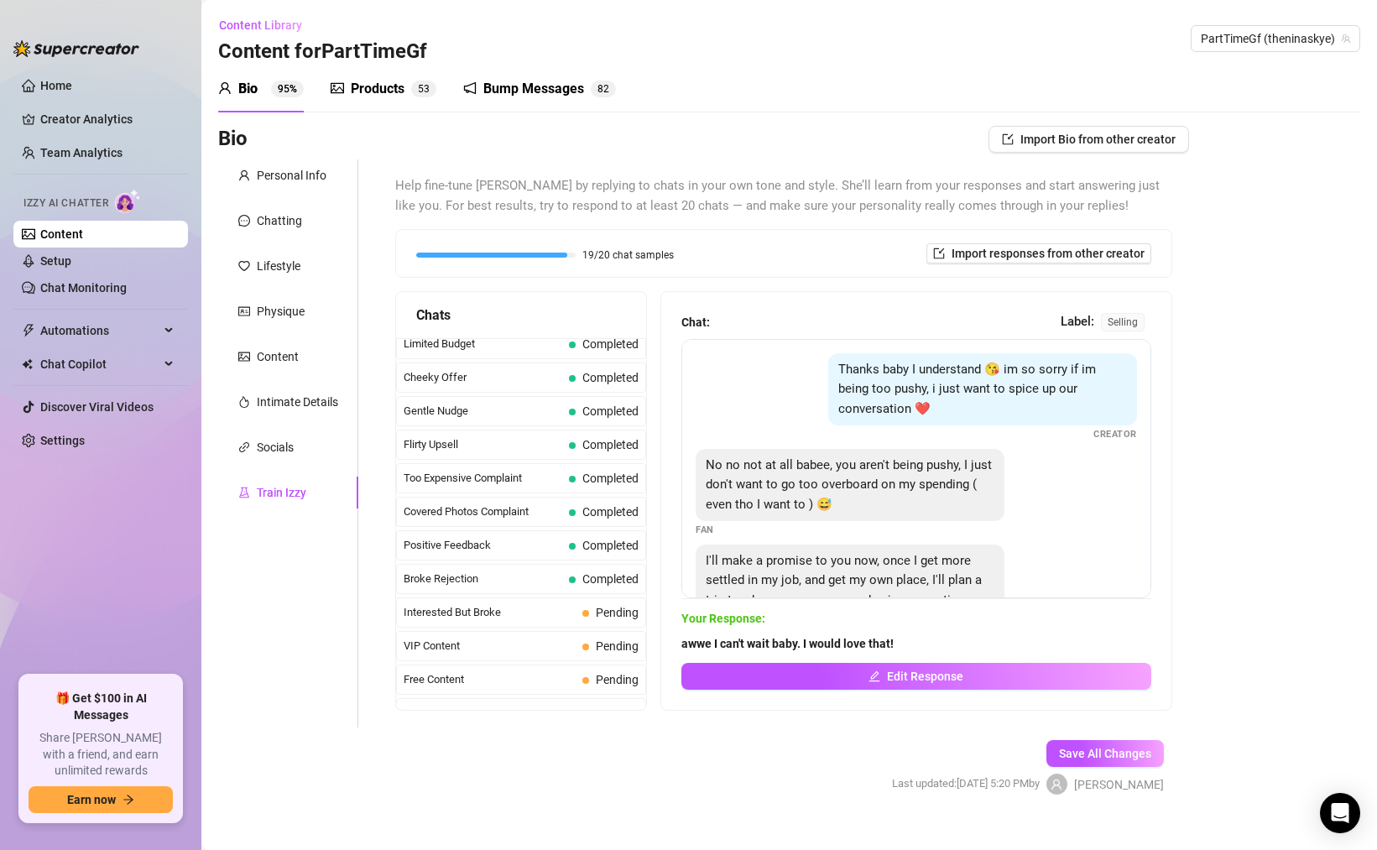
scroll to position [632, 0]
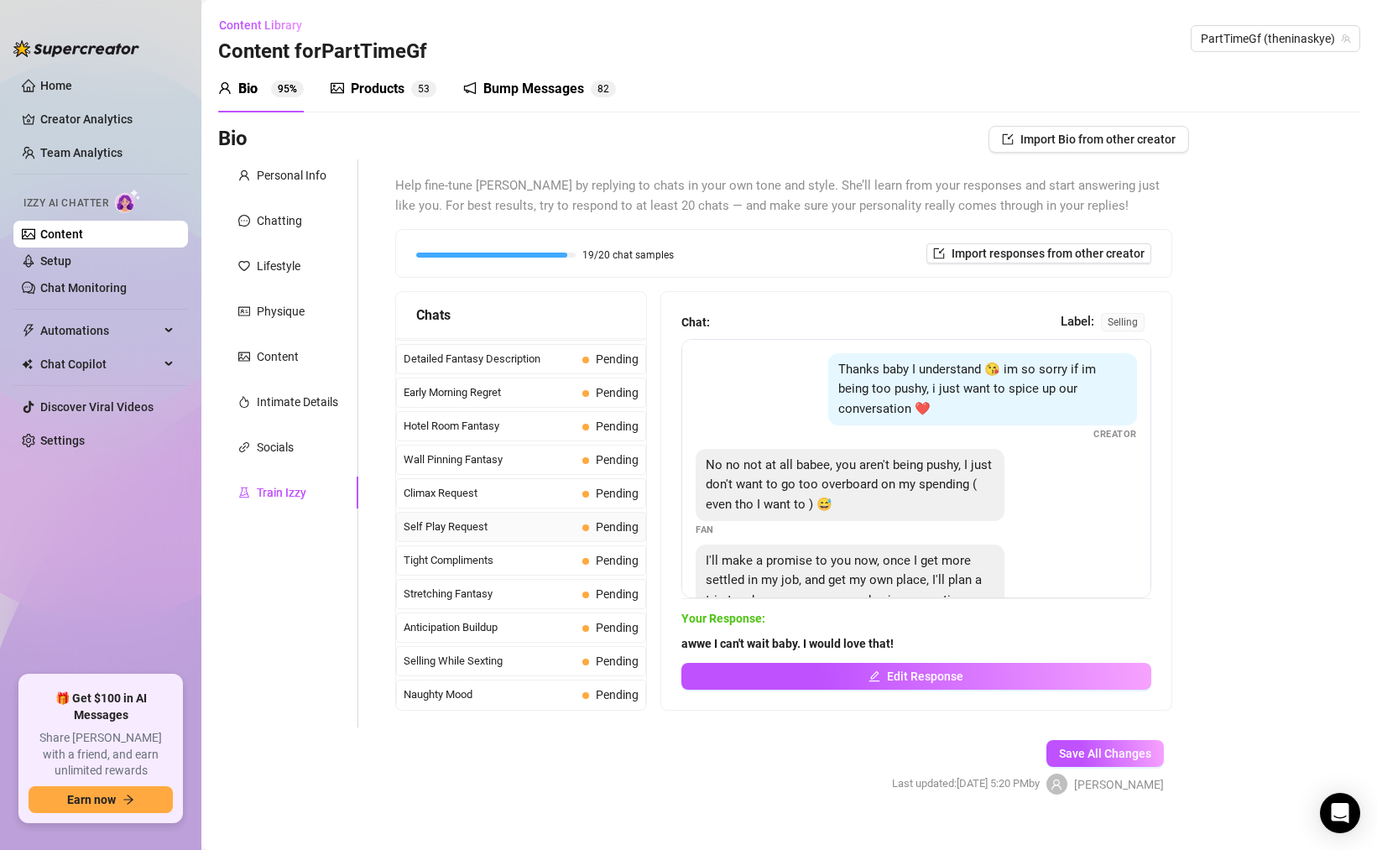
click at [582, 518] on span "Pending" at bounding box center [610, 527] width 56 height 18
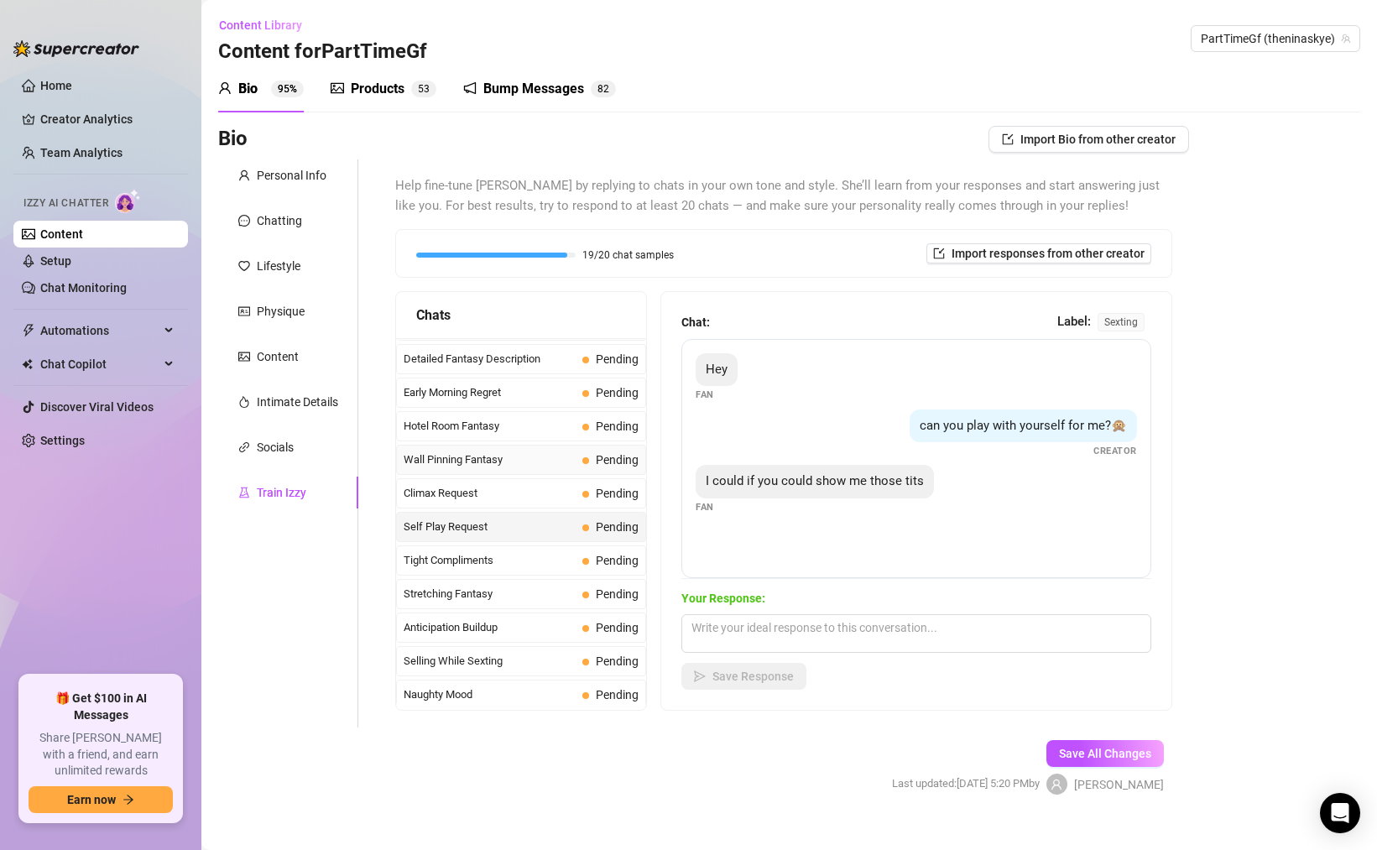
scroll to position [833, 0]
click at [559, 502] on div "Naughty Mood Pending" at bounding box center [521, 493] width 250 height 30
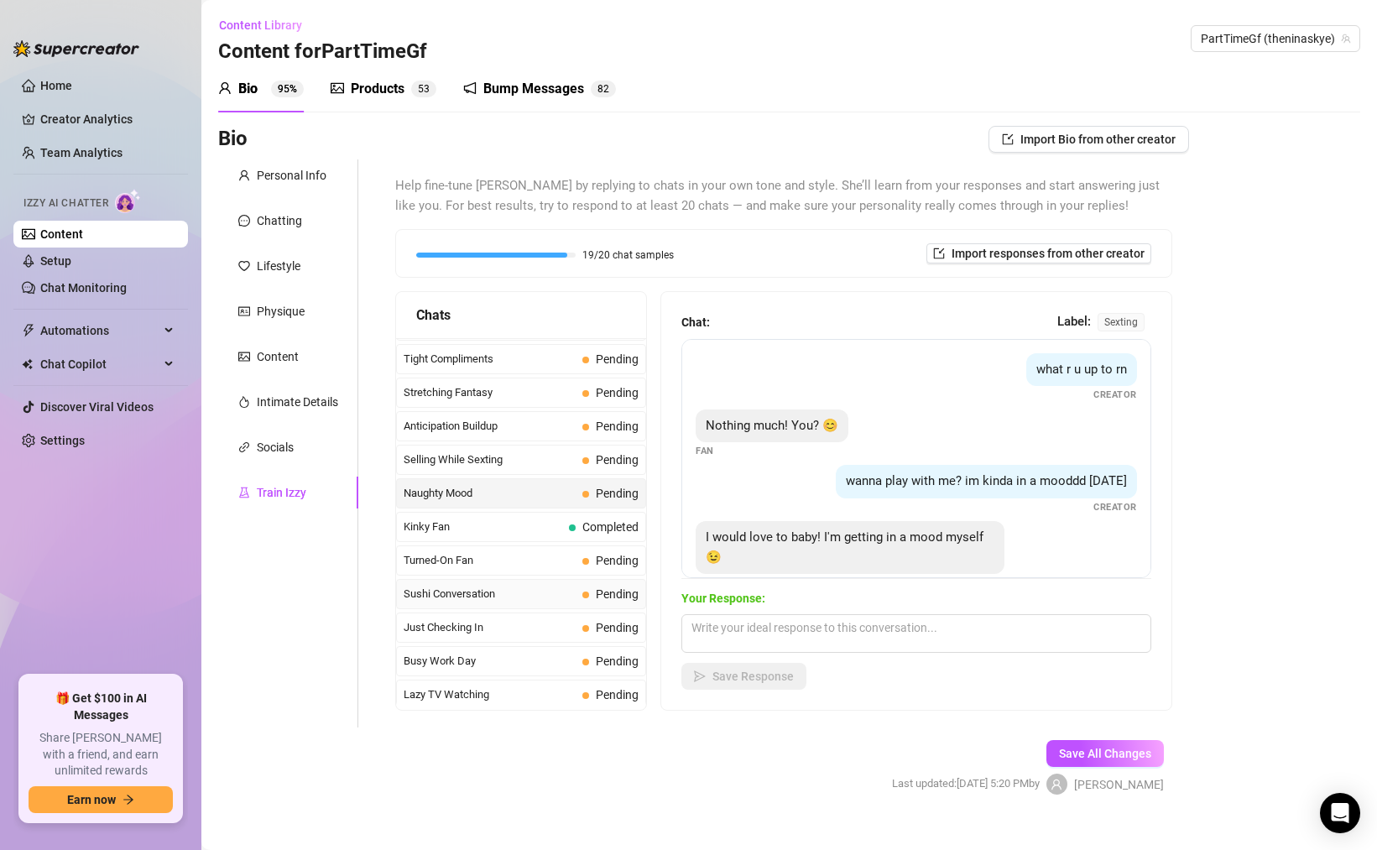
click at [493, 602] on span "Sushi Conversation" at bounding box center [490, 594] width 172 height 17
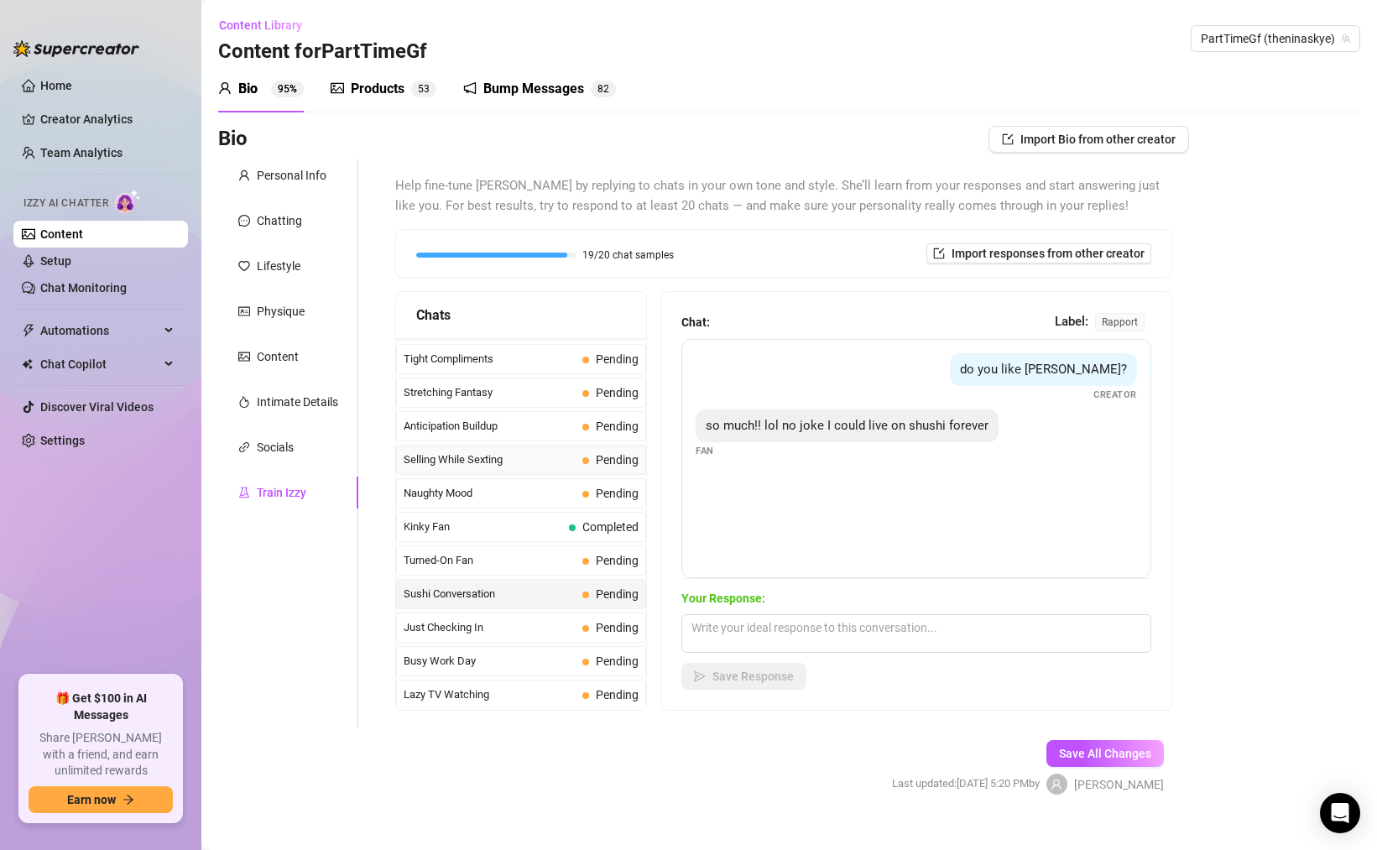
scroll to position [1507, 0]
click at [527, 553] on span "Personal Info" at bounding box center [483, 559] width 159 height 17
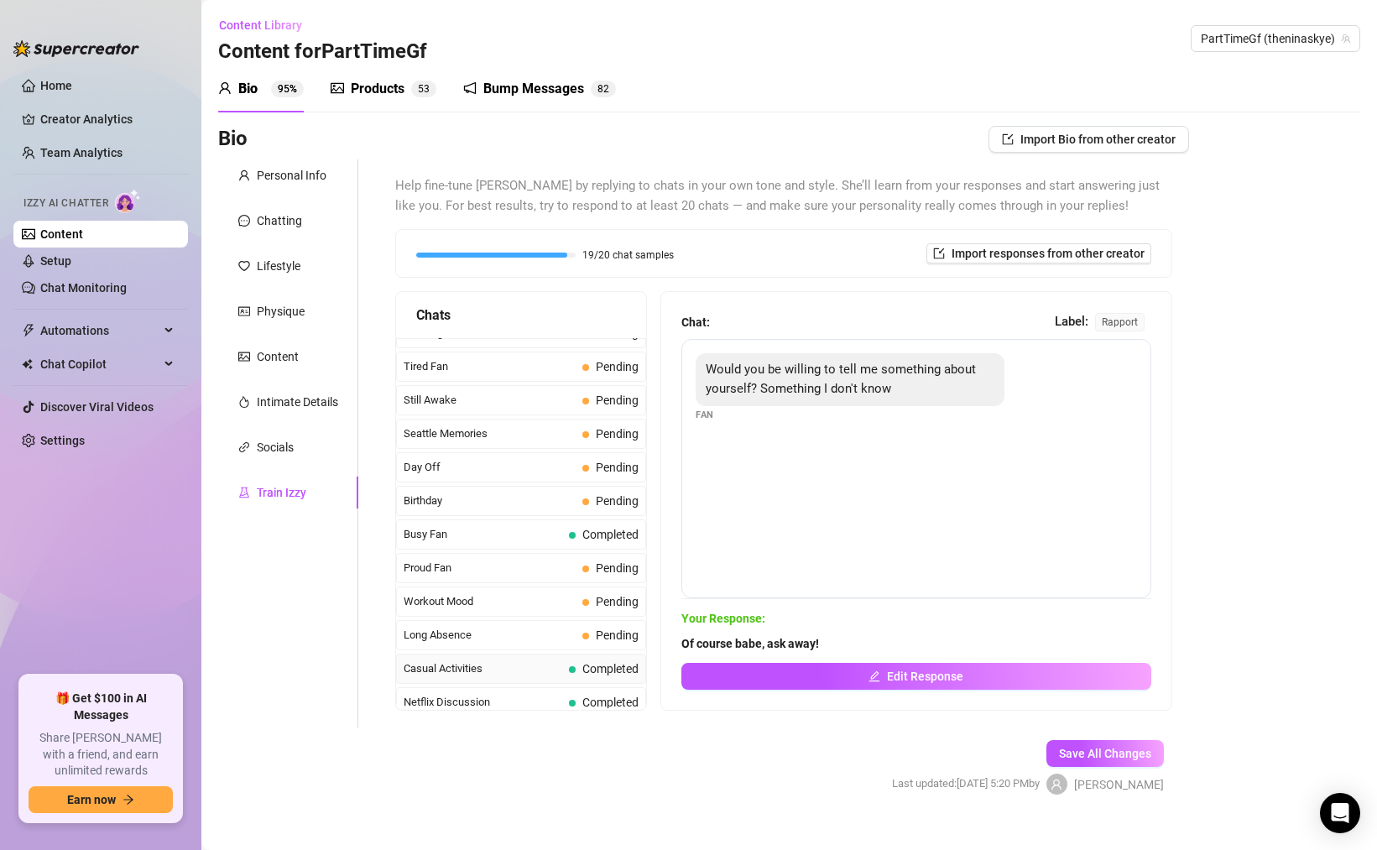
scroll to position [769, 0]
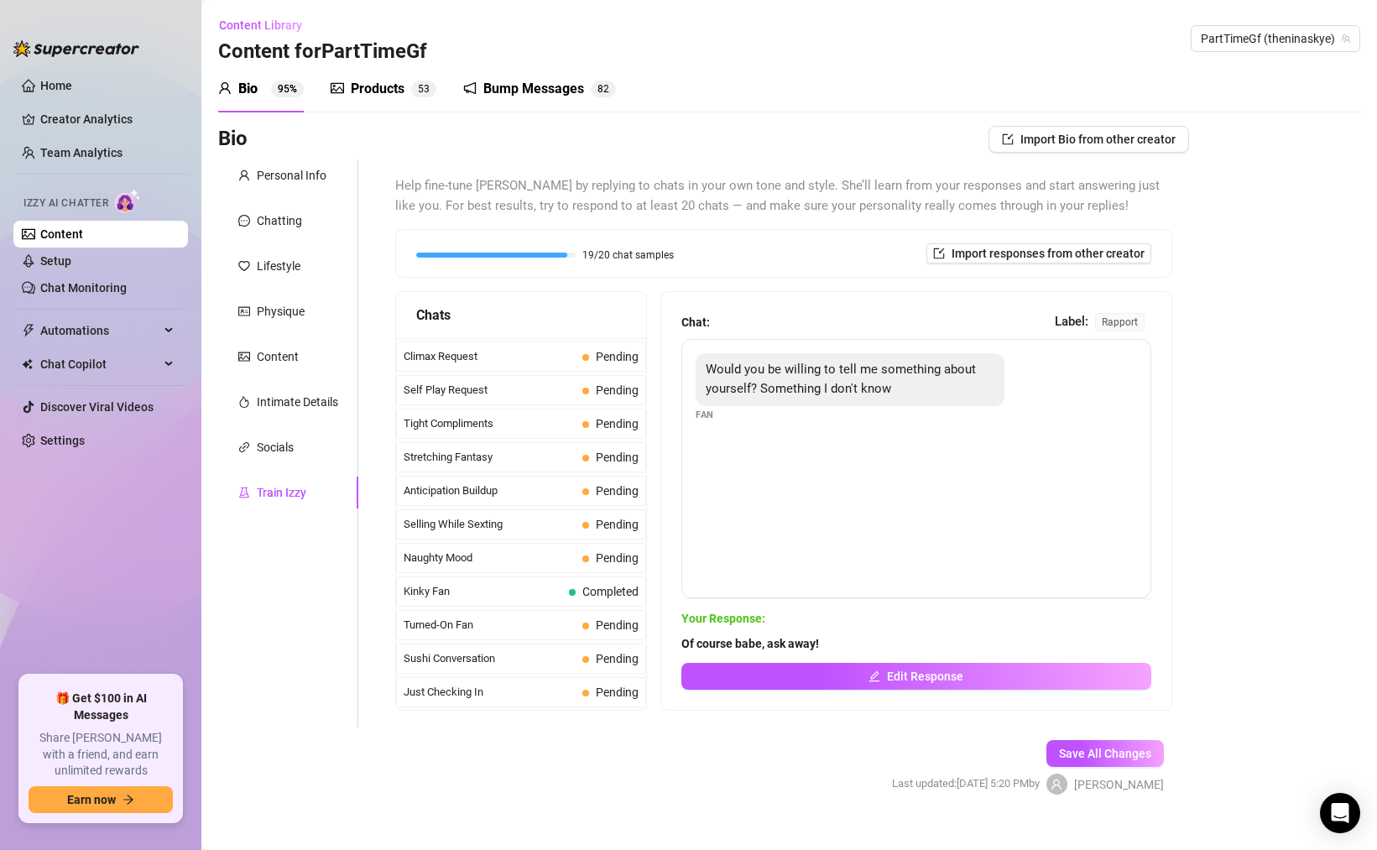
click at [896, 318] on div "Chat: Label: rapport" at bounding box center [917, 322] width 470 height 20
click at [755, 328] on div "Chat: Label: rapport" at bounding box center [917, 322] width 470 height 20
click at [754, 328] on div "Chat: Label: rapport" at bounding box center [917, 322] width 470 height 20
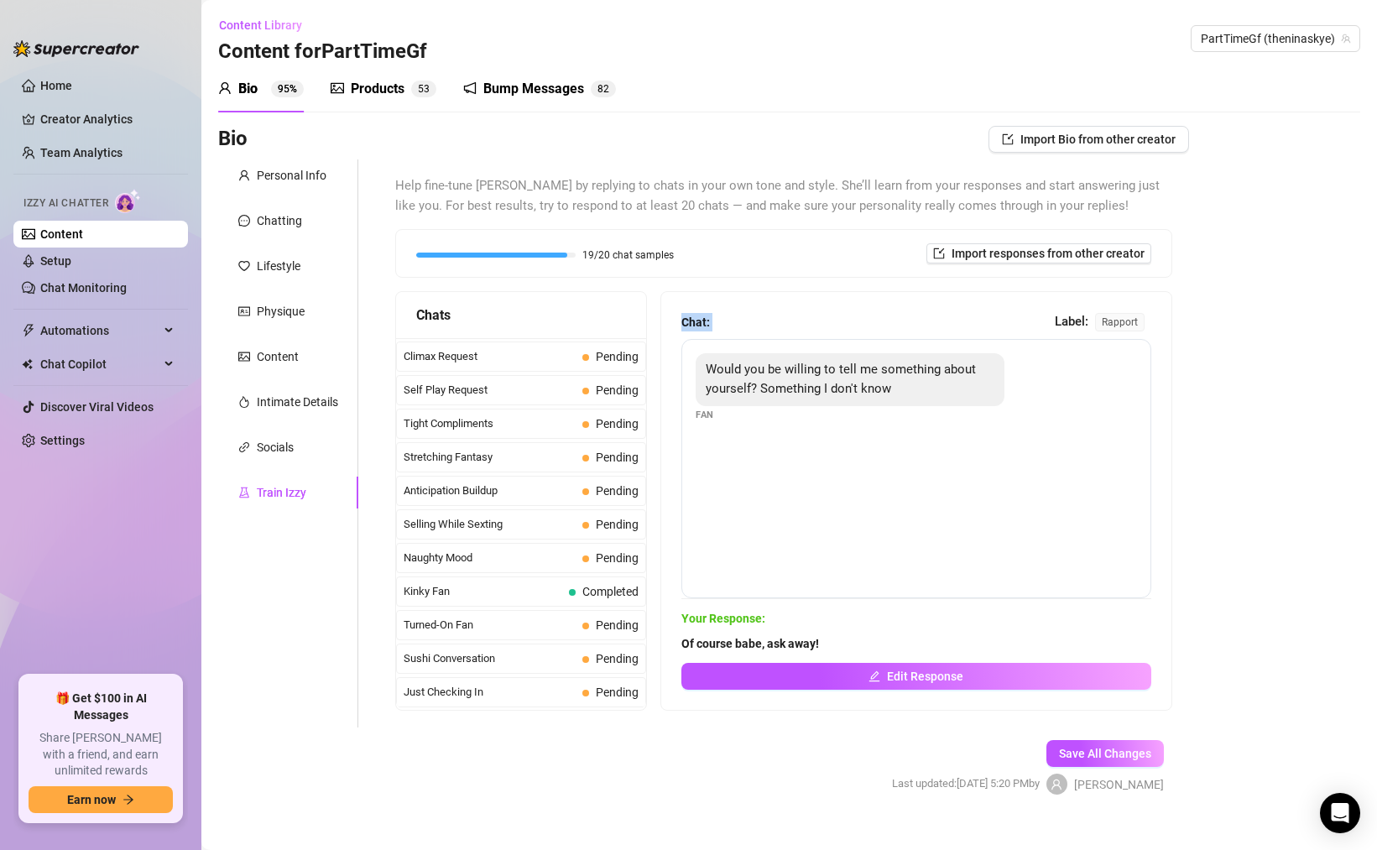
click at [754, 328] on div "Chat: Label: rapport" at bounding box center [917, 322] width 470 height 20
click at [757, 304] on div "Chat: Label: rapport Would you be willing to tell me something about yourself? …" at bounding box center [916, 501] width 510 height 418
click at [966, 686] on button "Edit Response" at bounding box center [917, 676] width 470 height 27
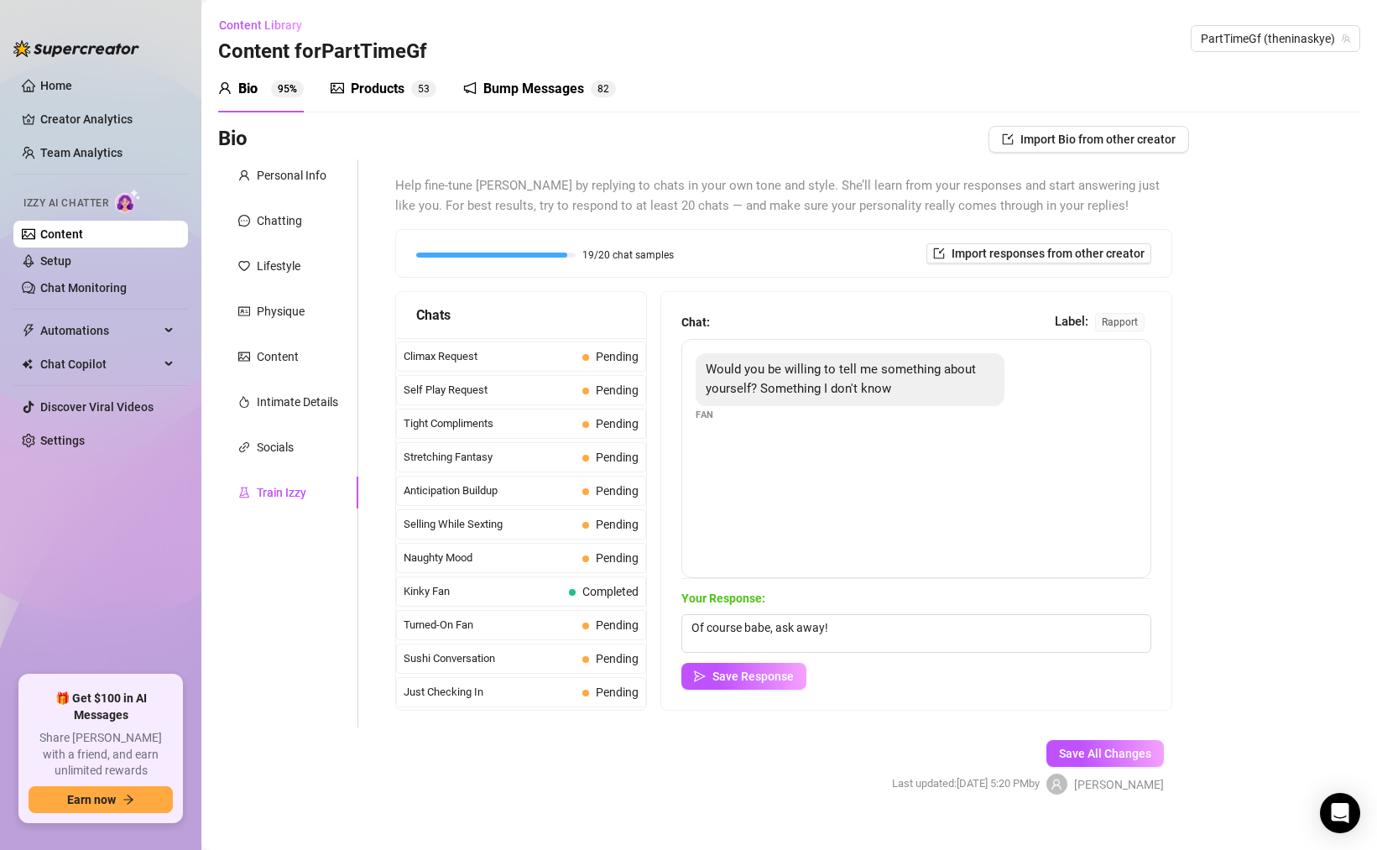
click at [954, 676] on div "Save Response" at bounding box center [917, 676] width 470 height 27
click at [598, 603] on div "Kinky Fan Completed" at bounding box center [521, 592] width 250 height 30
